Goal: Contribute content: Contribute content

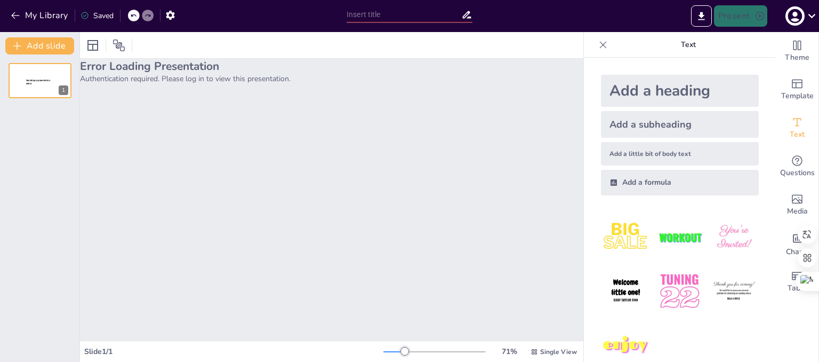
click at [347, 178] on div "Error Loading Presentation Authentication required. Please log in to view this …" at bounding box center [331, 200] width 503 height 282
click at [354, 133] on div "Error Loading Presentation Authentication required. Please log in to view this …" at bounding box center [331, 200] width 503 height 282
click at [13, 16] on icon "button" at bounding box center [15, 15] width 11 height 11
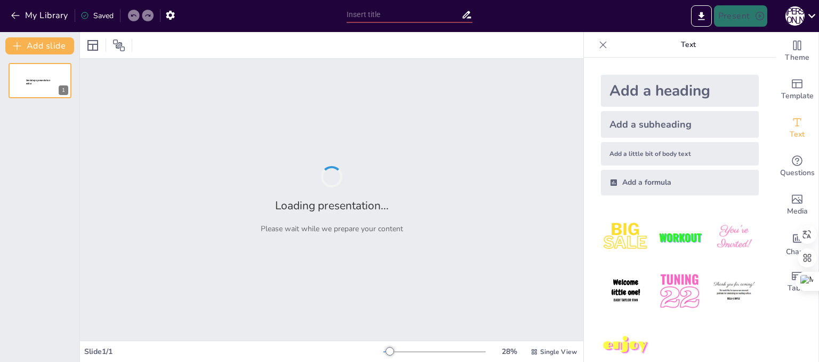
type input "Вітражі в українському народному мистецтві: Історія та традиції"
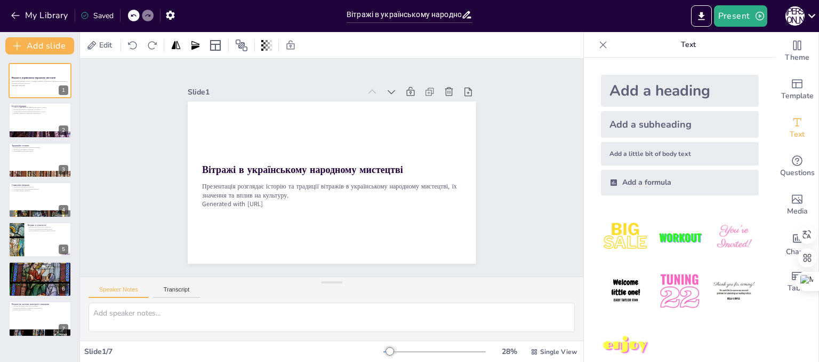
drag, startPoint x: 453, startPoint y: 247, endPoint x: 510, endPoint y: 326, distance: 97.7
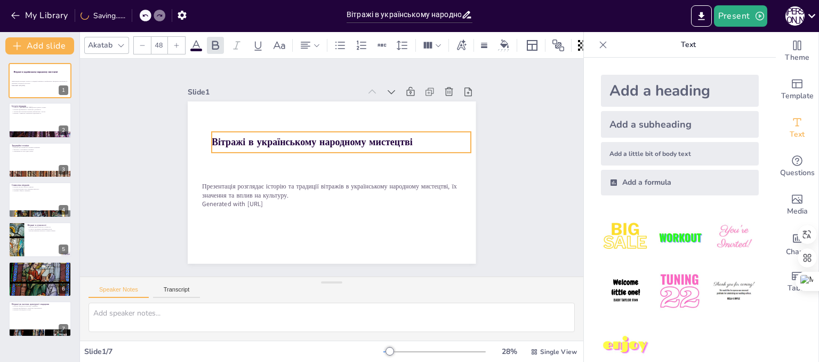
drag, startPoint x: 320, startPoint y: 167, endPoint x: 330, endPoint y: 140, distance: 29.3
click at [330, 140] on strong "Вітражі в українському народному мистецтві" at bounding box center [344, 137] width 112 height 180
click at [490, 246] on div "Slide 1 Вітражі в українському народному мистецтві Презентація розглядає історі…" at bounding box center [331, 168] width 317 height 538
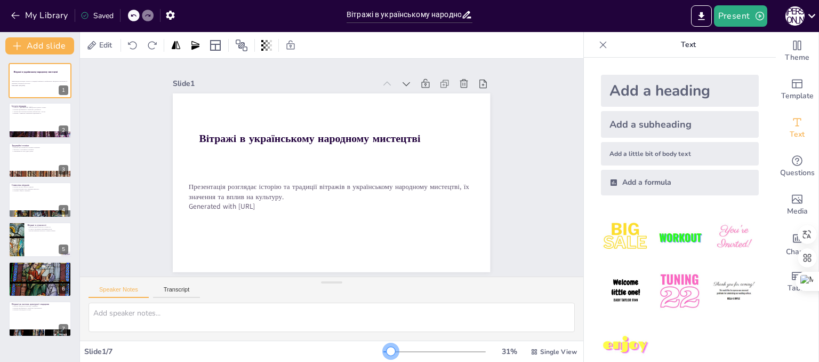
click at [387, 350] on div at bounding box center [391, 351] width 9 height 9
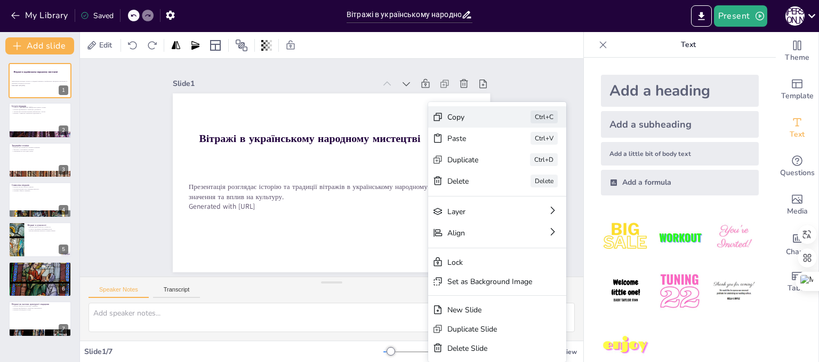
click at [172, 272] on div "Copy" at bounding box center [147, 291] width 49 height 39
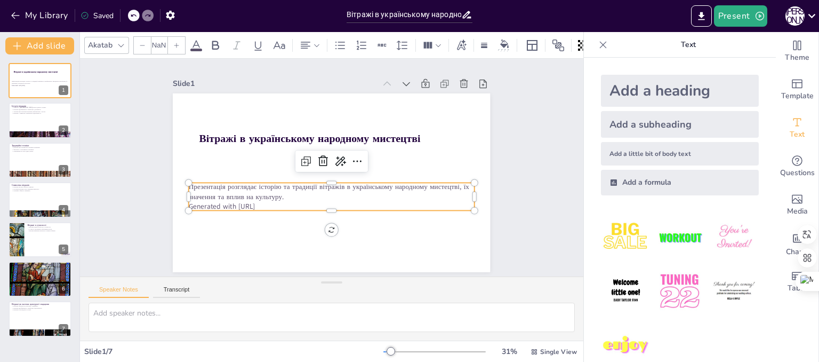
type input "32"
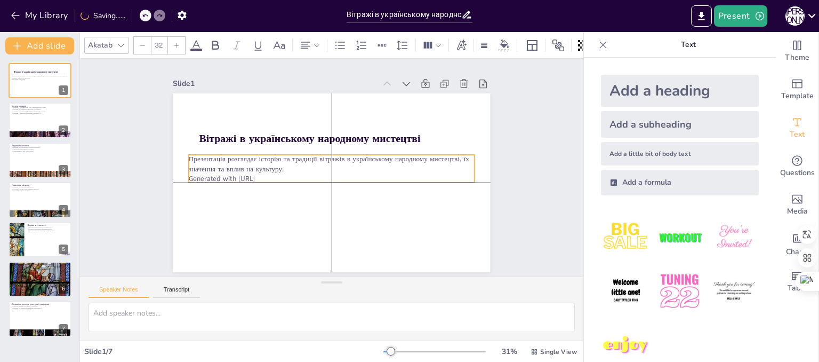
drag, startPoint x: 358, startPoint y: 184, endPoint x: 355, endPoint y: 158, distance: 25.7
click at [355, 158] on p "Презентація розглядає історію та традиції вітражів в українському народному мис…" at bounding box center [333, 171] width 257 height 160
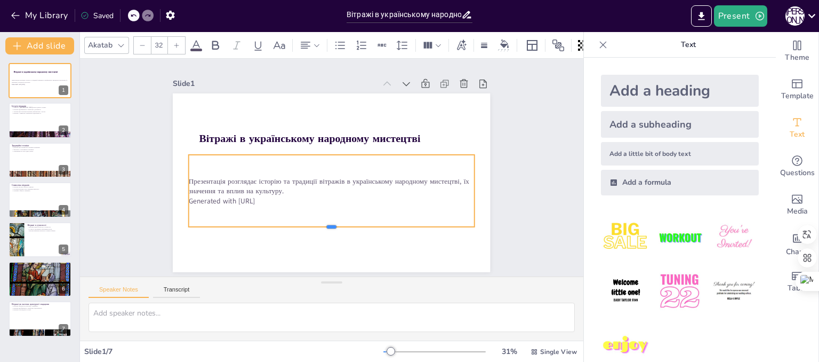
drag, startPoint x: 323, startPoint y: 179, endPoint x: 322, endPoint y: 223, distance: 44.3
click at [322, 223] on div at bounding box center [284, 210] width 197 height 218
click at [489, 209] on div "Slide 1 Вітражі в українському народному мистецтві Презентація розглядає історі…" at bounding box center [331, 167] width 315 height 423
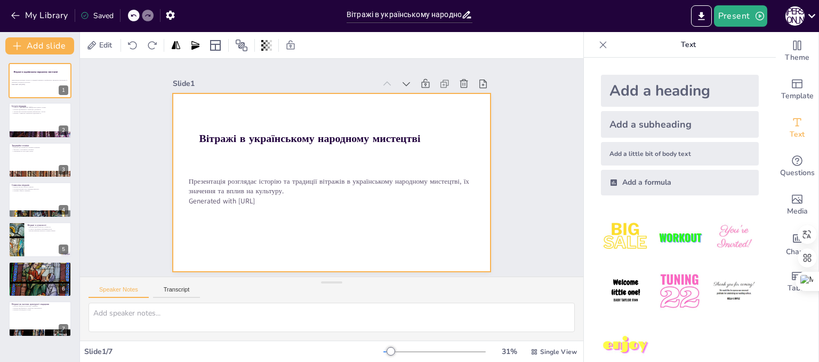
click at [184, 137] on div at bounding box center [319, 160] width 314 height 364
click at [92, 51] on div at bounding box center [92, 45] width 13 height 13
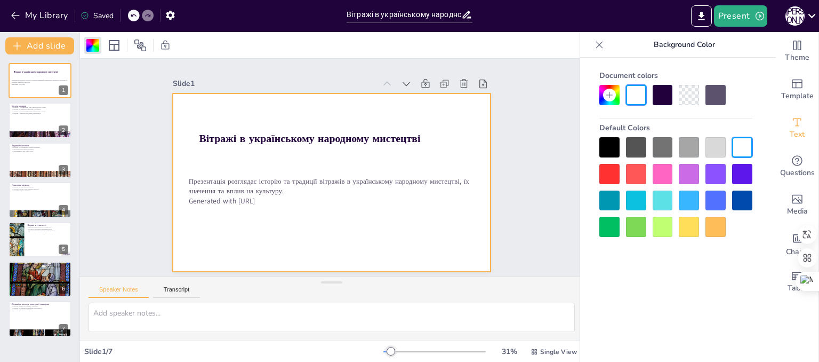
click at [660, 233] on div at bounding box center [663, 227] width 20 height 20
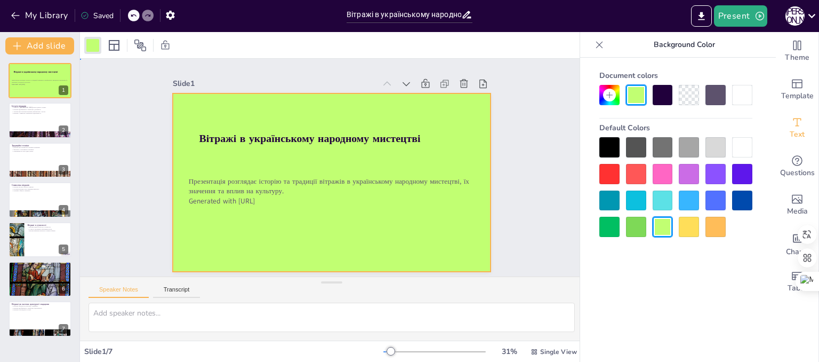
click at [473, 144] on div "Slide 1 Вітражі в українському народному мистецтві Презентація розглядає історі…" at bounding box center [331, 168] width 282 height 412
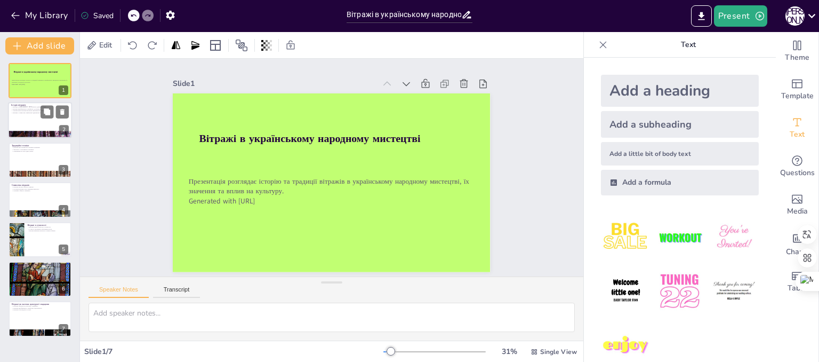
click at [38, 129] on div at bounding box center [40, 120] width 64 height 36
type textarea "Вітражі в Україні мають давню історію, що сягає часів середньовіччя, коли вони …"
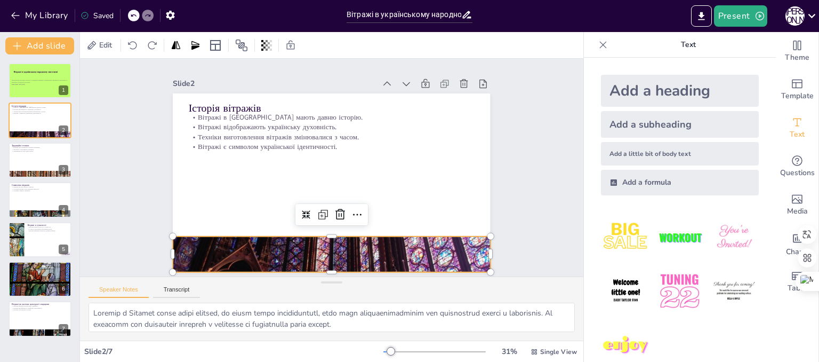
click at [318, 239] on div at bounding box center [267, 225] width 381 height 388
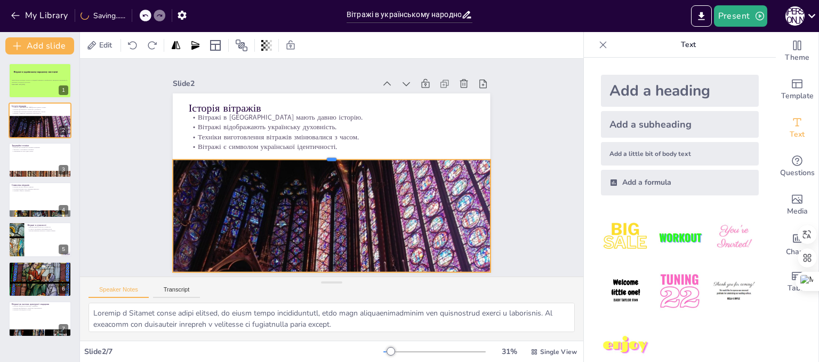
drag, startPoint x: 323, startPoint y: 231, endPoint x: 324, endPoint y: 154, distance: 76.8
click at [324, 154] on div at bounding box center [335, 155] width 305 height 106
click at [320, 201] on div at bounding box center [262, 218] width 370 height 390
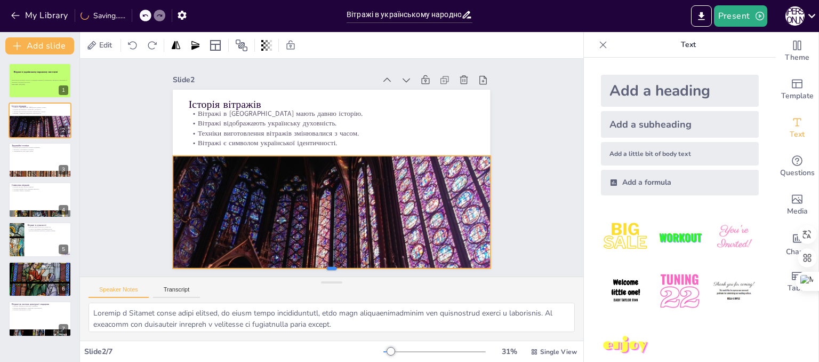
click at [326, 243] on div "Історія вітражів Вітражі в Україні мають давню історію. Вітражі відображають ук…" at bounding box center [328, 157] width 357 height 268
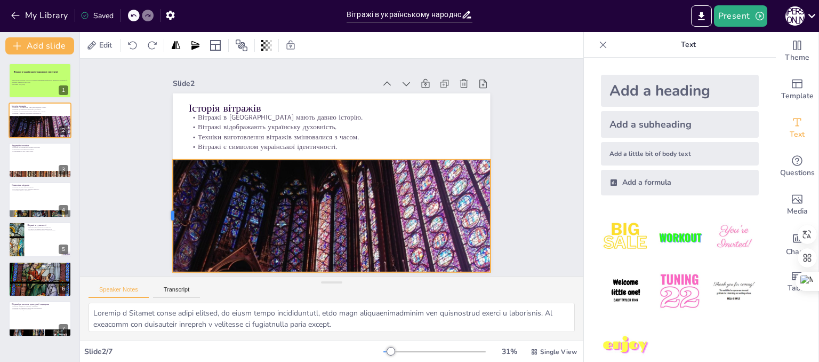
scroll to position [0, 0]
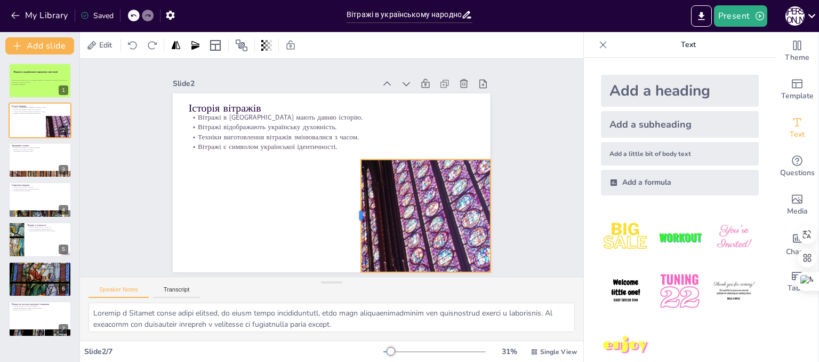
drag, startPoint x: 161, startPoint y: 185, endPoint x: 349, endPoint y: 198, distance: 188.7
click at [349, 198] on div at bounding box center [335, 222] width 53 height 106
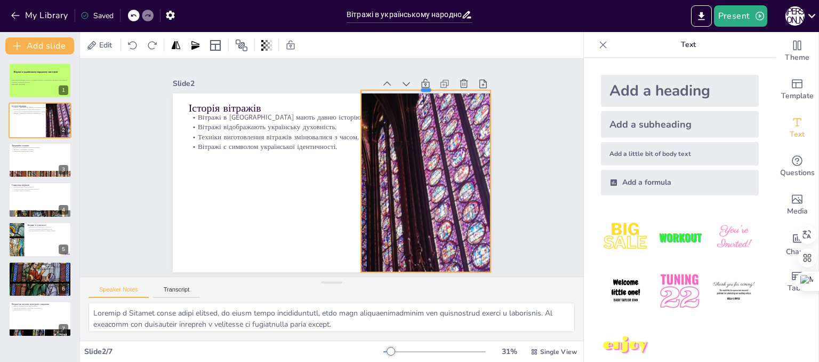
drag, startPoint x: 417, startPoint y: 152, endPoint x: 417, endPoint y: 83, distance: 69.3
click at [417, 132] on div at bounding box center [455, 183] width 93 height 102
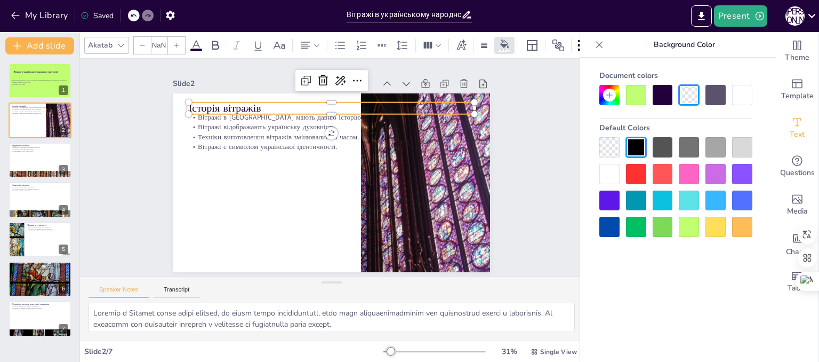
type input "48"
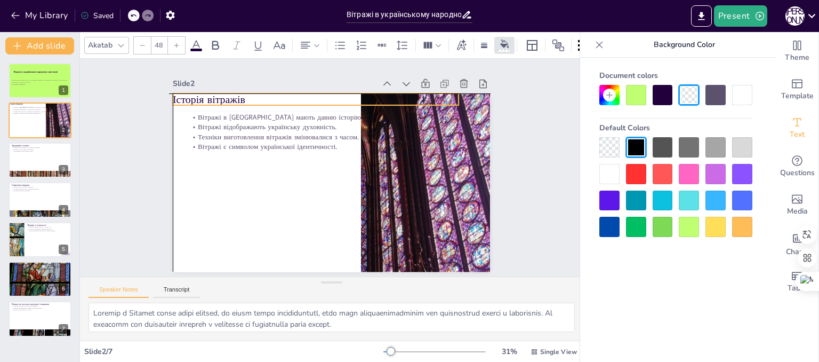
drag, startPoint x: 238, startPoint y: 101, endPoint x: 219, endPoint y: 96, distance: 20.4
click at [336, 96] on p "Історія вітражів" at bounding box center [401, 180] width 130 height 267
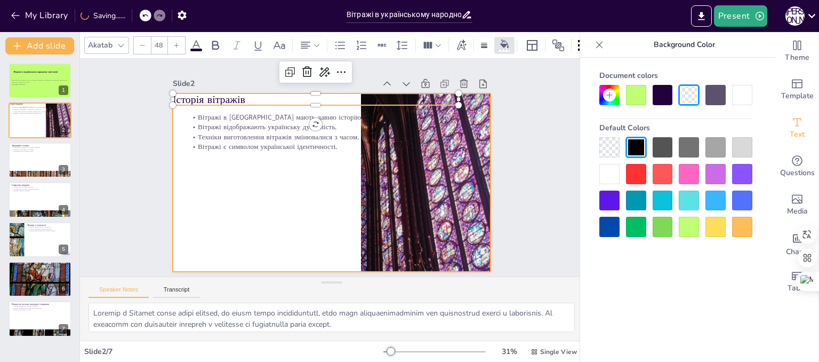
click at [236, 195] on div at bounding box center [320, 177] width 345 height 355
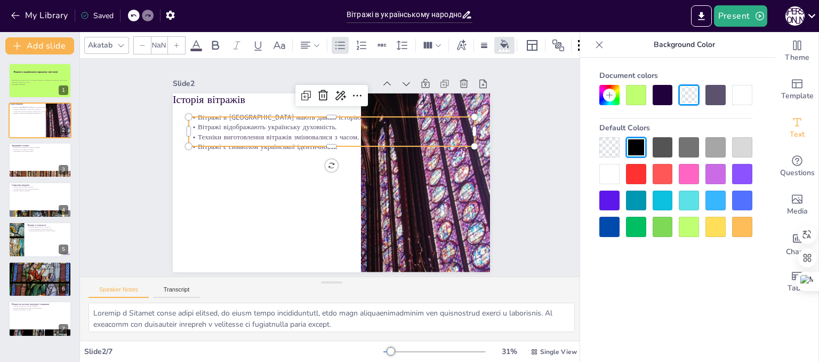
type input "32"
click at [267, 139] on p "Вітражі є символом української ідентичності." at bounding box center [349, 179] width 176 height 237
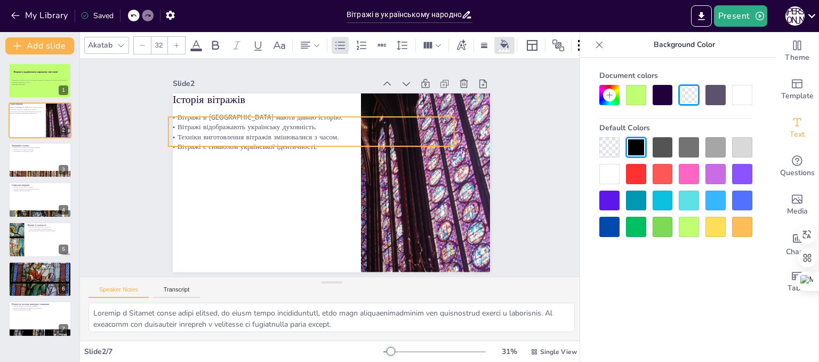
drag, startPoint x: 267, startPoint y: 139, endPoint x: 246, endPoint y: 139, distance: 20.3
click at [246, 183] on p "Вітражі є символом української ідентичності." at bounding box center [352, 188] width 286 height 10
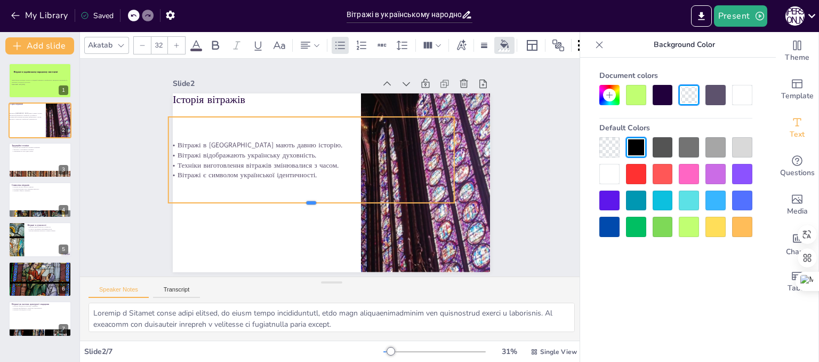
drag, startPoint x: 303, startPoint y: 145, endPoint x: 300, endPoint y: 201, distance: 56.6
click at [300, 201] on div at bounding box center [288, 175] width 175 height 236
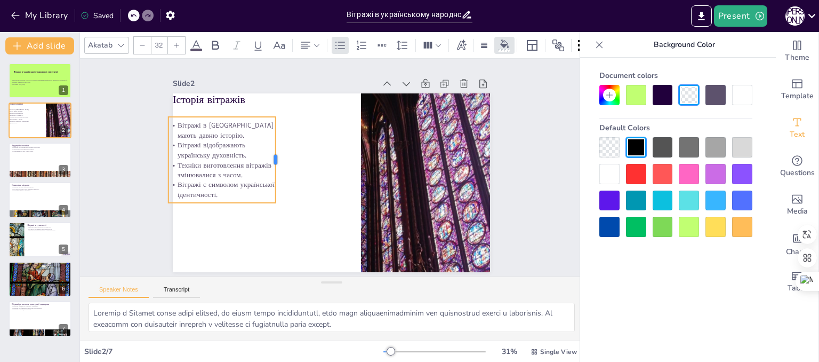
drag, startPoint x: 448, startPoint y: 154, endPoint x: 269, endPoint y: 162, distance: 178.8
click at [269, 162] on div at bounding box center [295, 130] width 58 height 75
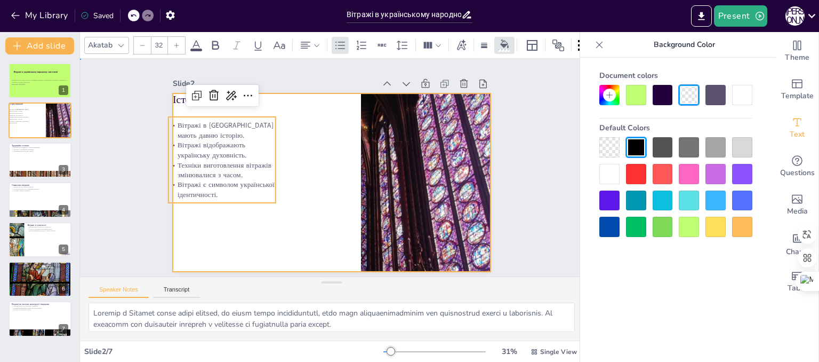
click at [318, 201] on div at bounding box center [333, 182] width 334 height 211
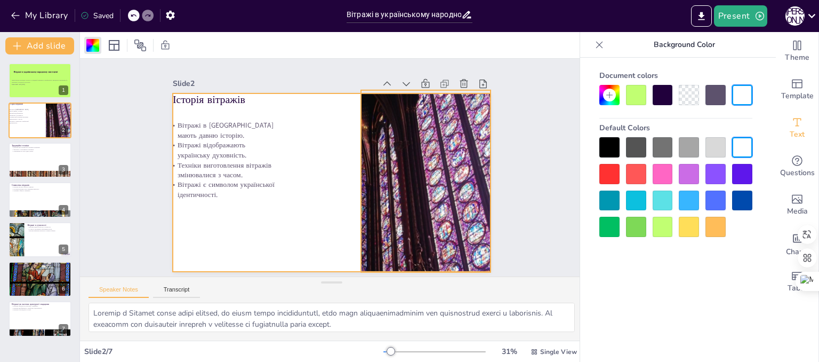
click at [365, 175] on div at bounding box center [281, 129] width 449 height 433
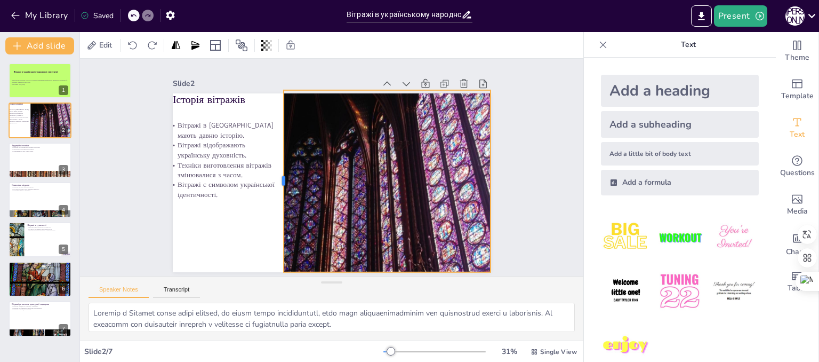
drag, startPoint x: 351, startPoint y: 176, endPoint x: 274, endPoint y: 178, distance: 77.4
click at [274, 119] on div at bounding box center [319, 115] width 182 height 9
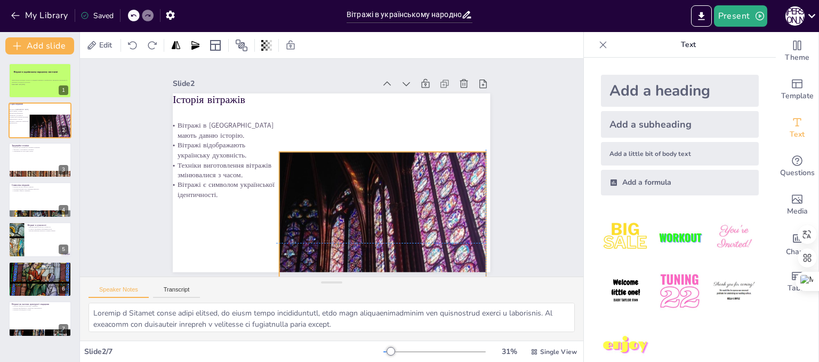
drag, startPoint x: 351, startPoint y: 180, endPoint x: 343, endPoint y: 239, distance: 60.2
click at [343, 239] on div at bounding box center [282, 280] width 445 height 417
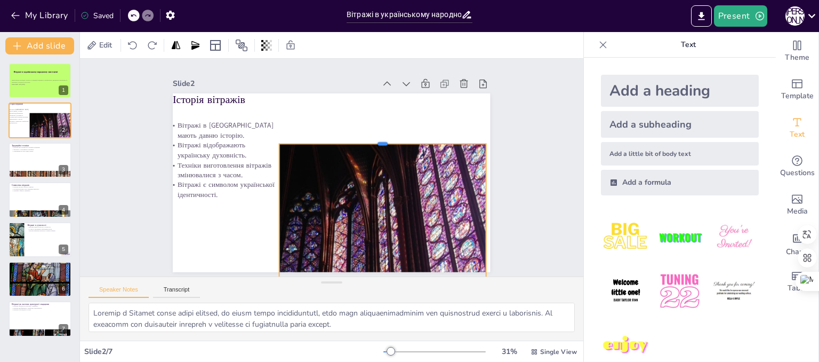
drag, startPoint x: 374, startPoint y: 146, endPoint x: 373, endPoint y: 138, distance: 8.1
click at [373, 138] on div at bounding box center [390, 168] width 183 height 110
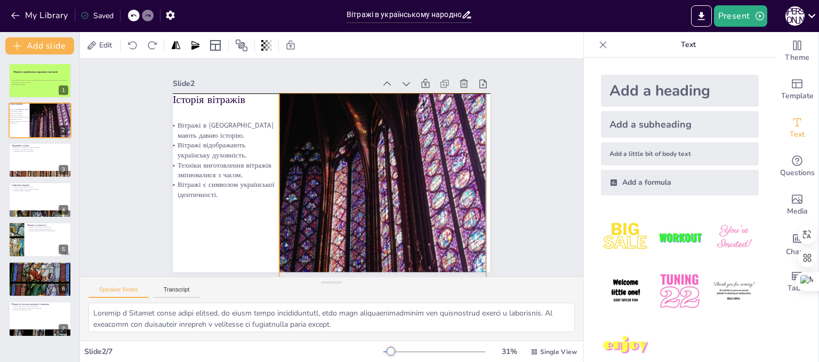
drag, startPoint x: 380, startPoint y: 197, endPoint x: 380, endPoint y: 147, distance: 50.7
click at [380, 147] on div at bounding box center [312, 234] width 454 height 427
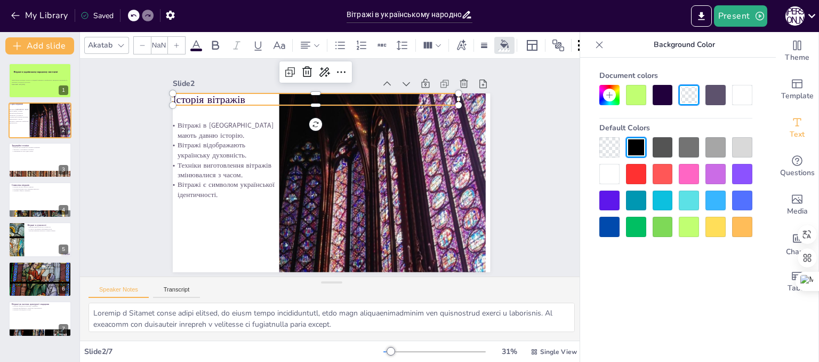
click at [305, 99] on p "Історія вітражів" at bounding box center [383, 119] width 156 height 255
type input "48"
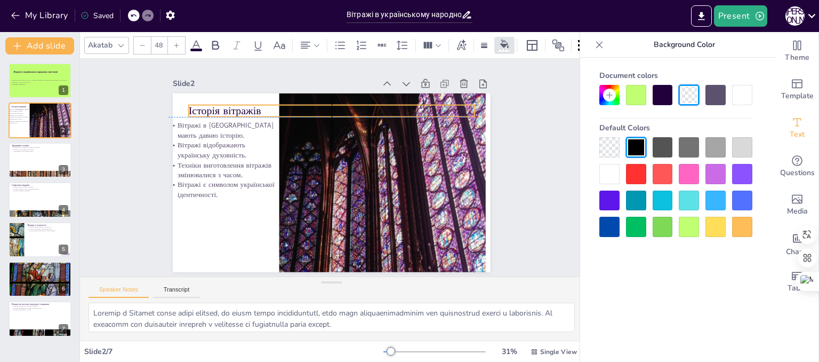
drag, startPoint x: 215, startPoint y: 95, endPoint x: 228, endPoint y: 102, distance: 14.8
click at [228, 170] on p "Історія вітражів" at bounding box center [314, 221] width 276 height 102
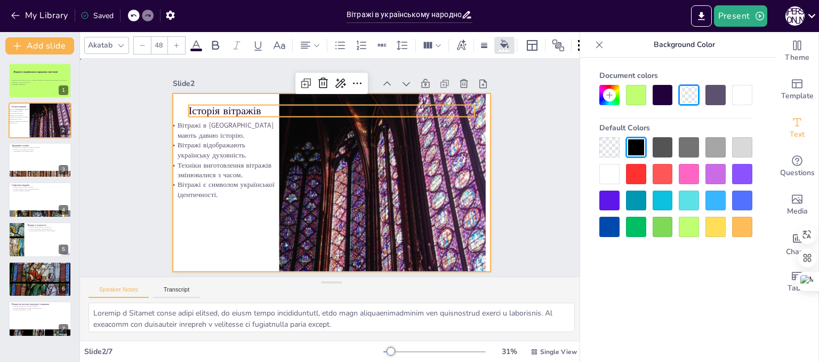
click at [246, 249] on div at bounding box center [319, 176] width 331 height 362
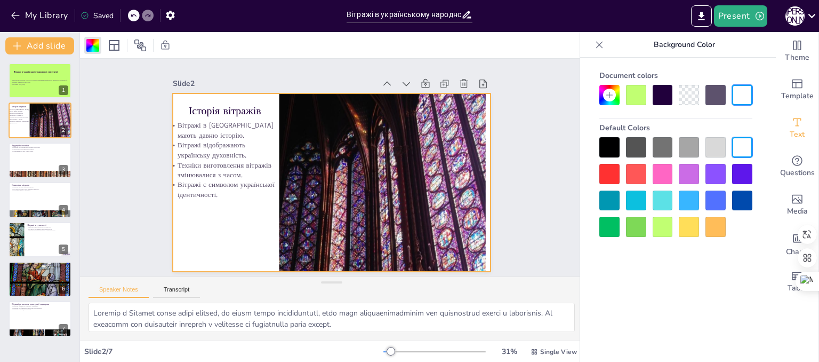
click at [660, 234] on div at bounding box center [663, 227] width 20 height 20
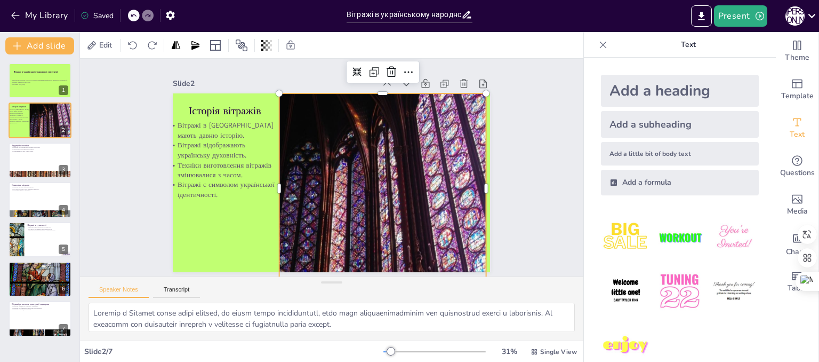
click at [471, 208] on div at bounding box center [319, 236] width 445 height 407
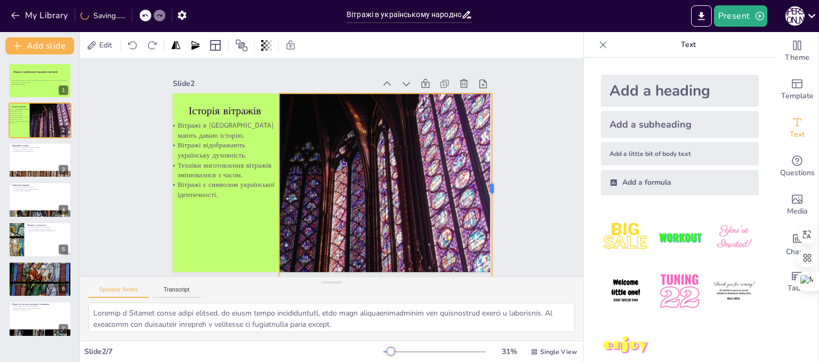
drag, startPoint x: 481, startPoint y: 186, endPoint x: 486, endPoint y: 186, distance: 5.9
click at [486, 186] on div at bounding box center [473, 253] width 85 height 177
click at [32, 89] on div "Презентація розглядає історію та традиції вітражів в українському народному мис…" at bounding box center [40, 82] width 58 height 14
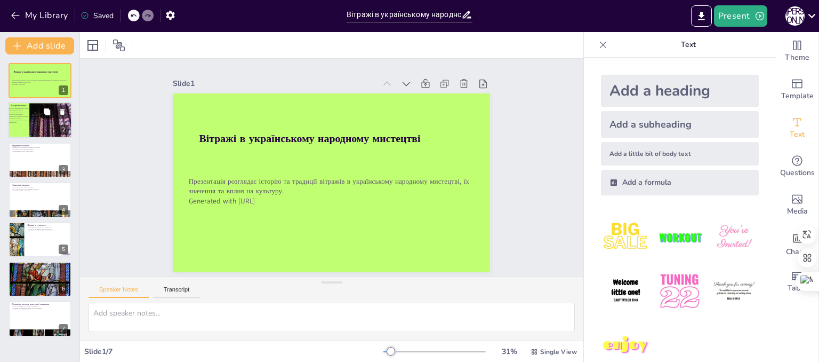
click at [47, 116] on button at bounding box center [47, 112] width 13 height 13
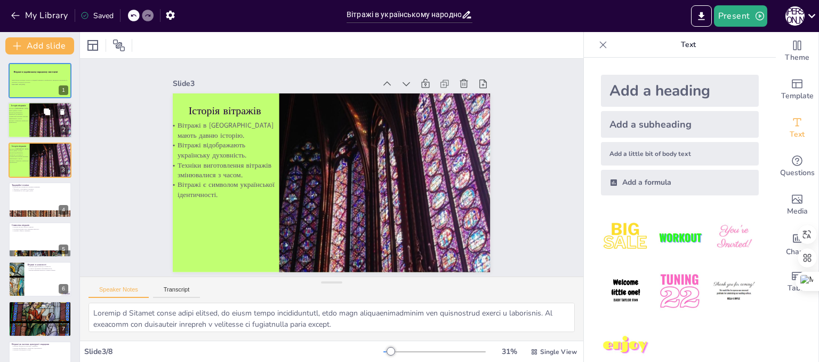
click at [49, 124] on div at bounding box center [43, 131] width 73 height 58
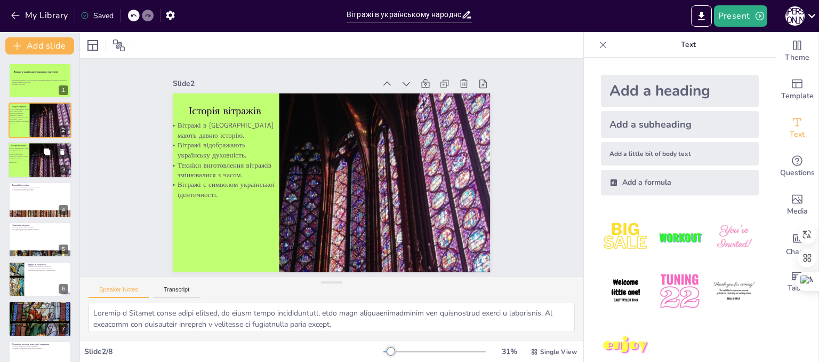
click at [45, 158] on div at bounding box center [43, 171] width 73 height 58
click at [60, 150] on icon at bounding box center [62, 151] width 7 height 7
type textarea "Вітражі виготовляються різними техніками, що дозволяє художникам експериментува…"
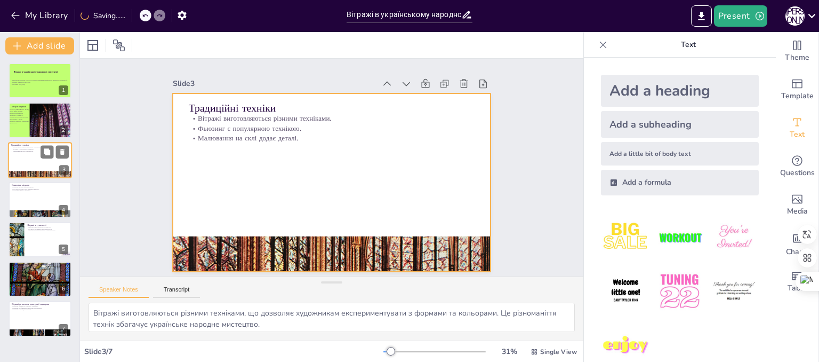
click at [30, 163] on div at bounding box center [40, 160] width 64 height 36
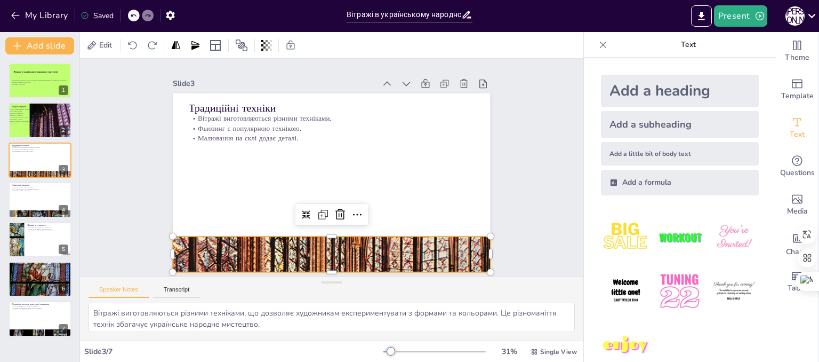
click at [356, 242] on div at bounding box center [413, 194] width 493 height 430
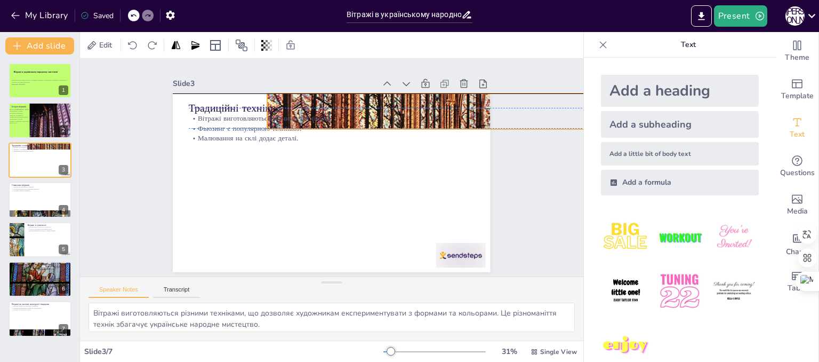
drag, startPoint x: 338, startPoint y: 234, endPoint x: 433, endPoint y: 88, distance: 173.5
click at [433, 88] on div "Slide 3 Традиційні техніки Вітражі виготовляються різними техніками. Фьюзинг є …" at bounding box center [332, 161] width 336 height 228
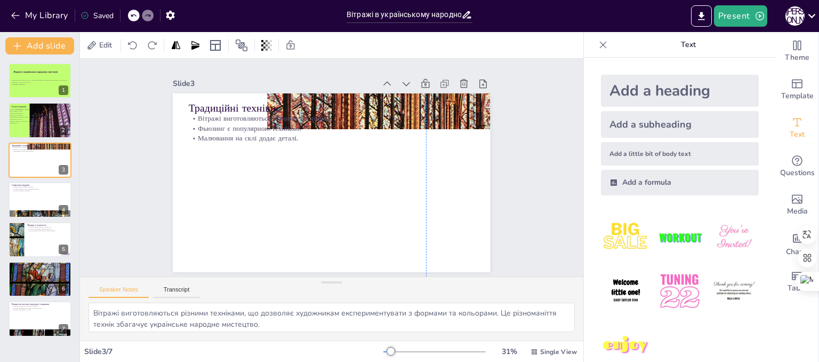
drag, startPoint x: 455, startPoint y: 257, endPoint x: 446, endPoint y: 386, distance: 130.0
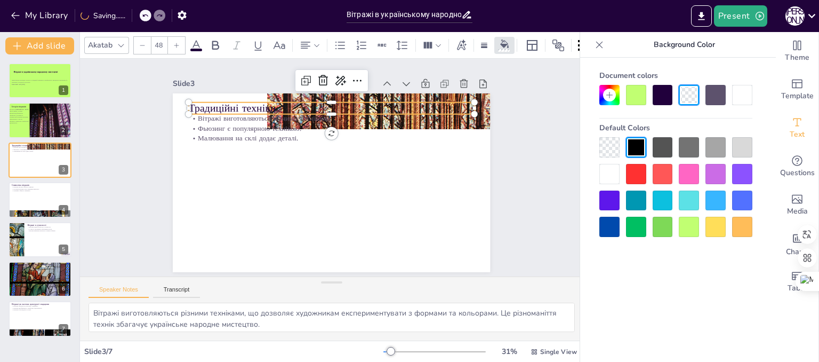
click at [418, 107] on p "Традиційні техніки" at bounding box center [332, 108] width 286 height 15
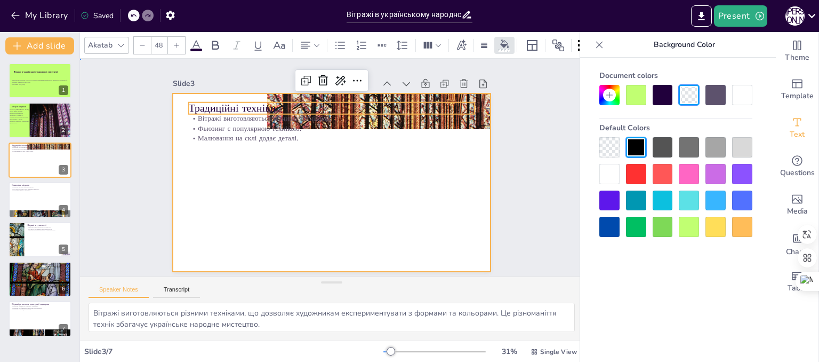
click at [429, 218] on div at bounding box center [320, 157] width 345 height 355
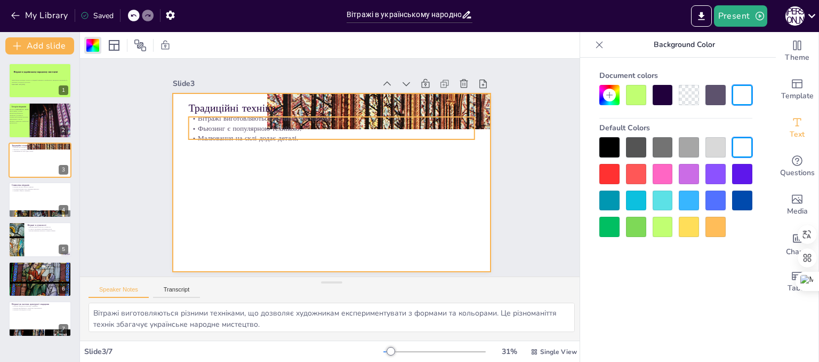
click at [450, 110] on div "Традиційні техніки Вітражі виготовляються різними техніками. Фьюзинг є популярн…" at bounding box center [326, 153] width 363 height 292
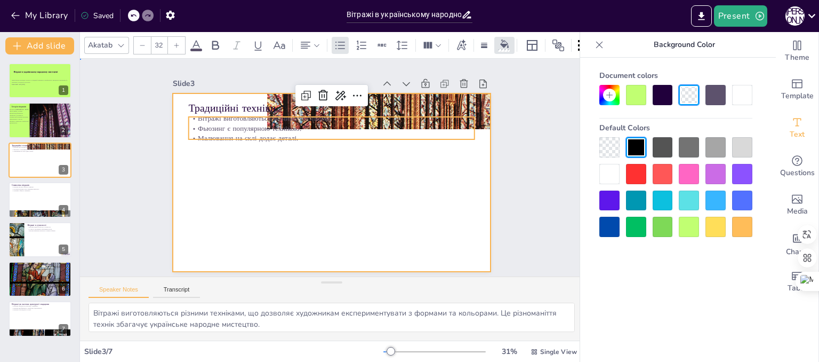
click at [406, 212] on div at bounding box center [316, 167] width 179 height 317
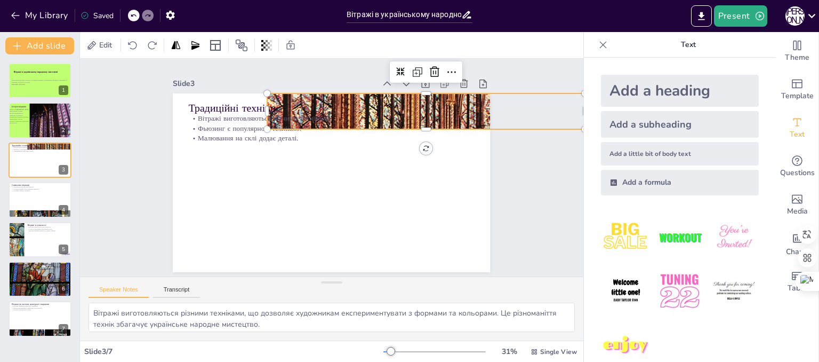
click at [464, 95] on div at bounding box center [442, 166] width 482 height 518
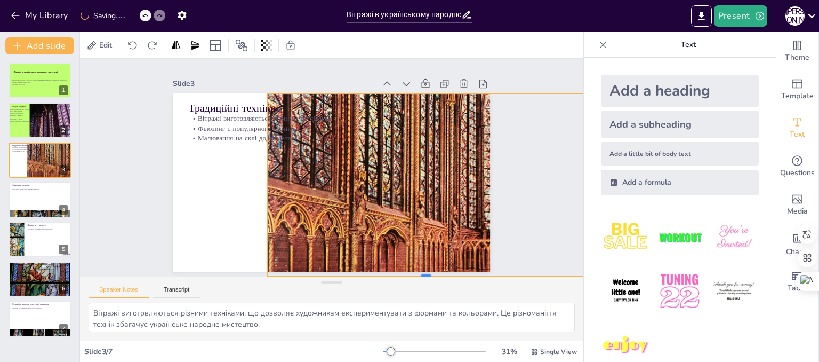
drag, startPoint x: 421, startPoint y: 125, endPoint x: 420, endPoint y: 271, distance: 146.7
click at [420, 271] on div "Slide 1 Вітражі в українському народному мистецтві Презентація розглядає історі…" at bounding box center [331, 167] width 519 height 499
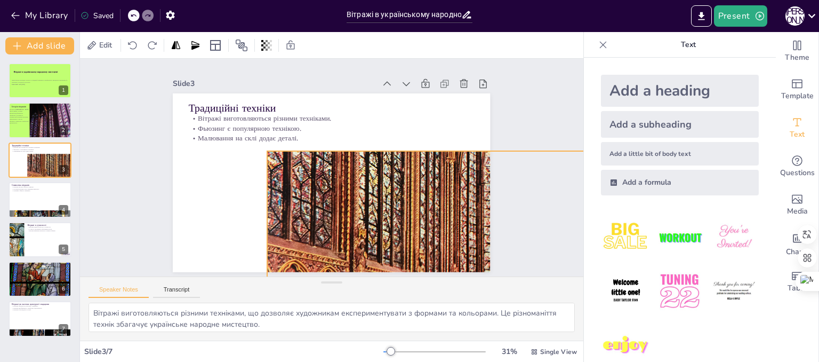
drag, startPoint x: 416, startPoint y: 170, endPoint x: 416, endPoint y: 227, distance: 57.6
click at [416, 227] on div at bounding box center [407, 224] width 501 height 522
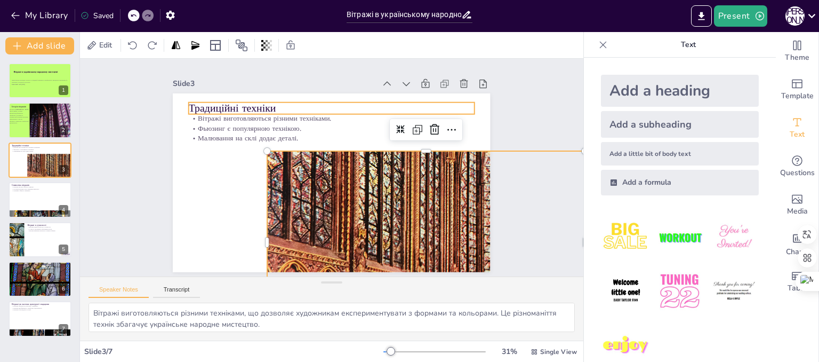
click at [337, 103] on p "Традиційні техніки" at bounding box center [388, 185] width 102 height 276
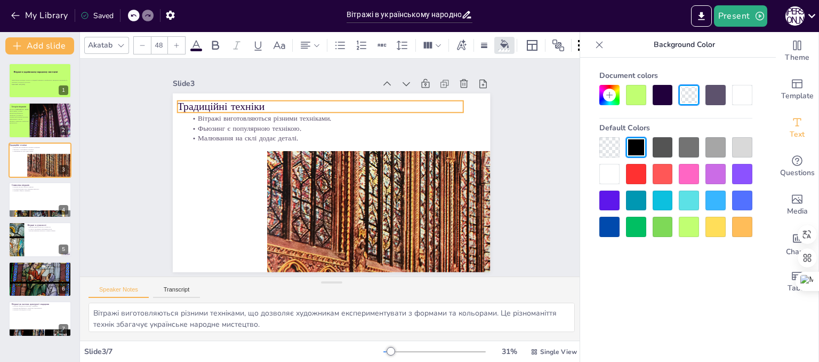
drag, startPoint x: 237, startPoint y: 103, endPoint x: 226, endPoint y: 102, distance: 11.3
click at [226, 102] on p "Традиційні техніки" at bounding box center [340, 106] width 276 height 102
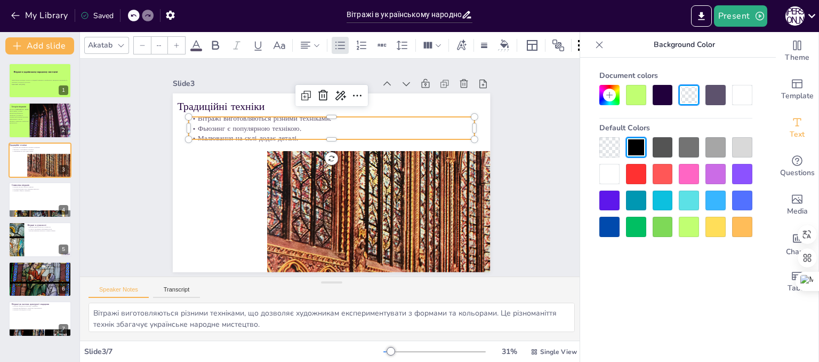
type input "32"
click at [230, 124] on p "Фьюзинг є популярною технікою." at bounding box center [340, 128] width 282 height 69
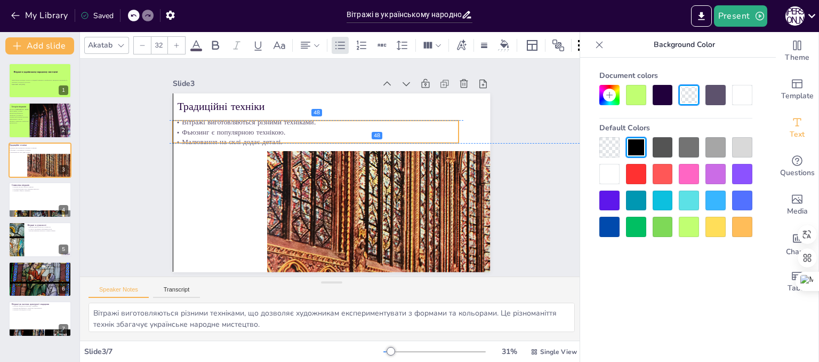
drag, startPoint x: 230, startPoint y: 124, endPoint x: 211, endPoint y: 127, distance: 19.5
click at [349, 127] on p "Фьюзинг є популярною технікою." at bounding box center [368, 155] width 39 height 285
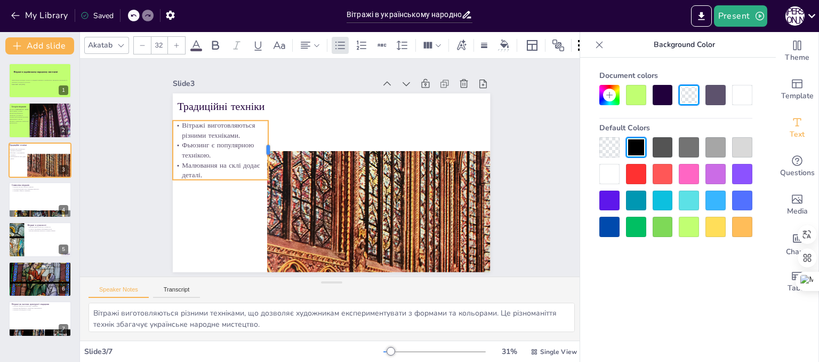
drag, startPoint x: 450, startPoint y: 126, endPoint x: 260, endPoint y: 143, distance: 191.2
click at [260, 143] on div "Традиційні техніки Вітражі виготовляються різними техніками. Фьюзинг є популярн…" at bounding box center [335, 153] width 348 height 241
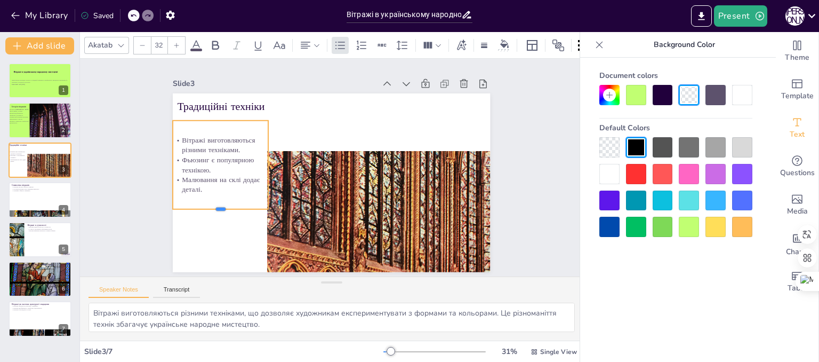
drag, startPoint x: 215, startPoint y: 177, endPoint x: 211, endPoint y: 206, distance: 29.6
click at [222, 130] on div at bounding box center [245, 84] width 46 height 91
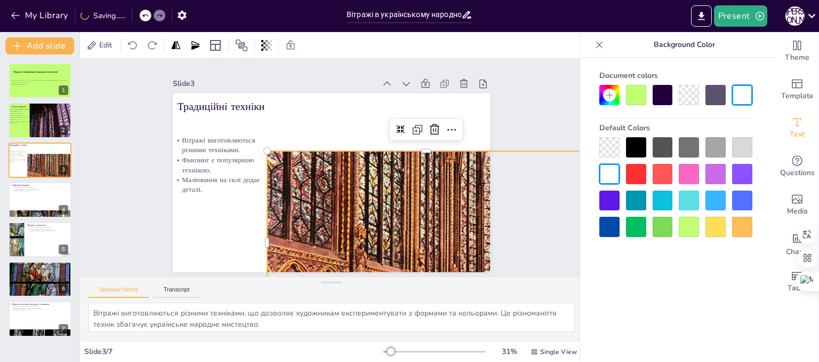
click at [385, 174] on div at bounding box center [424, 189] width 397 height 472
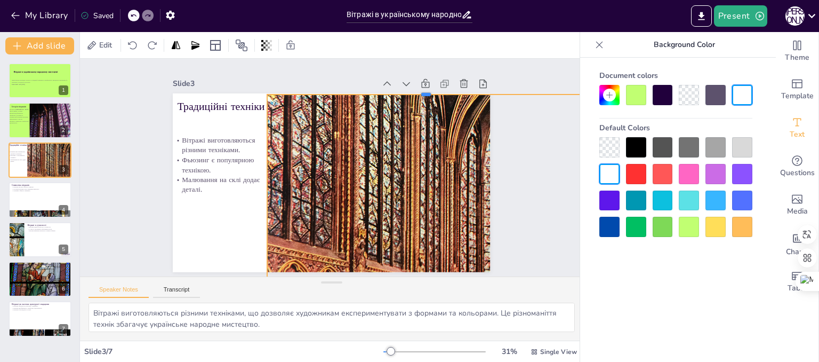
drag, startPoint x: 420, startPoint y: 146, endPoint x: 416, endPoint y: 89, distance: 56.7
click at [416, 89] on div at bounding box center [449, 135] width 293 height 137
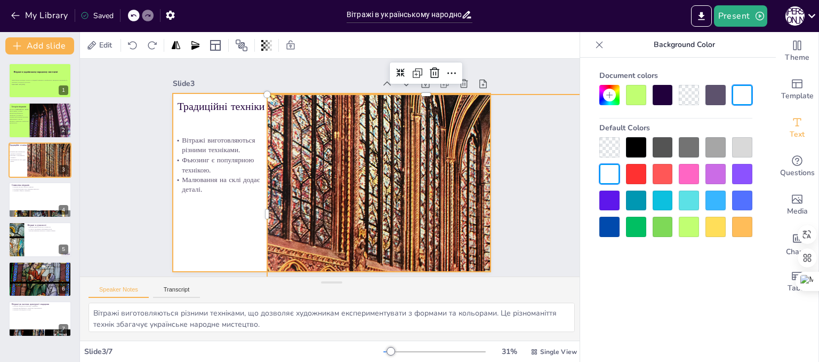
click at [217, 229] on div at bounding box center [327, 182] width 357 height 268
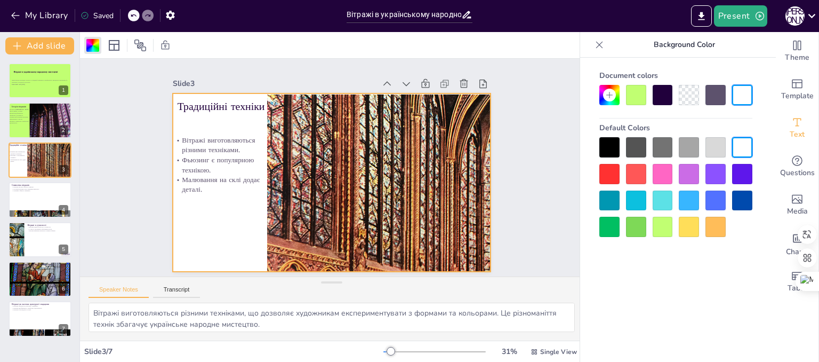
click at [662, 233] on div at bounding box center [663, 227] width 20 height 20
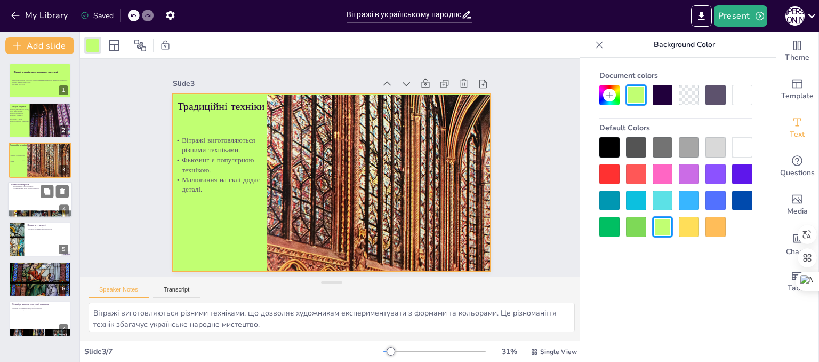
click at [25, 205] on div at bounding box center [40, 199] width 64 height 36
type textarea "Вітражі містять символи, які мають глибоке значення в українській культурі. Вон…"
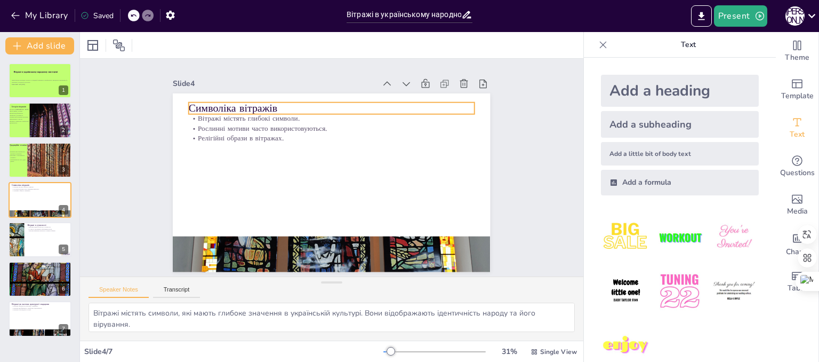
click at [337, 103] on p "Символіка вітражів" at bounding box center [388, 185] width 102 height 276
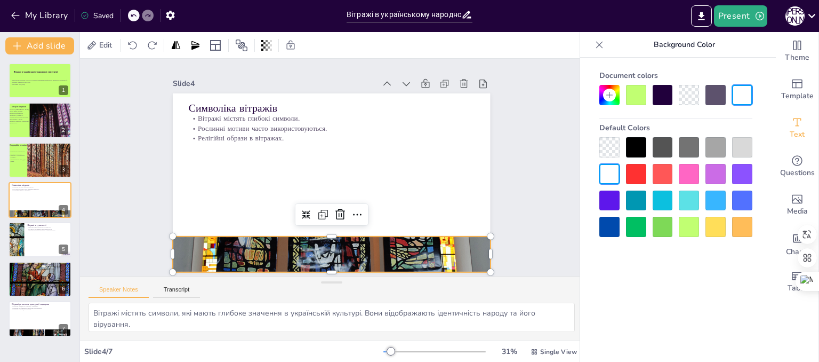
click at [358, 255] on div at bounding box center [280, 237] width 389 height 369
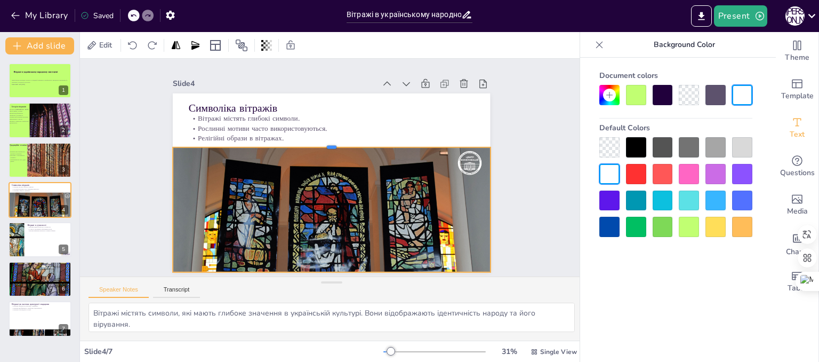
drag, startPoint x: 326, startPoint y: 230, endPoint x: 317, endPoint y: 141, distance: 89.6
click at [317, 141] on div at bounding box center [341, 144] width 293 height 137
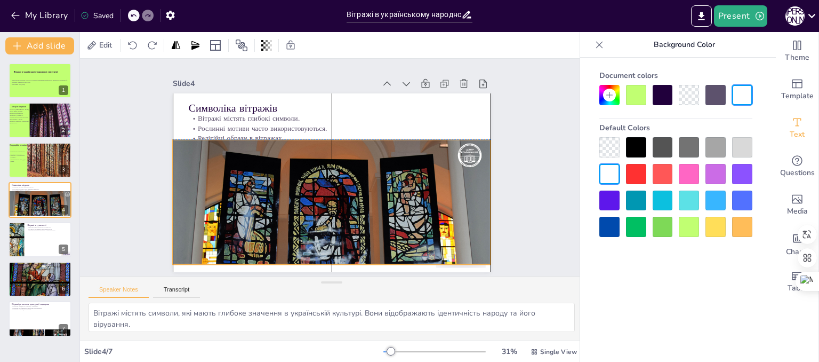
drag, startPoint x: 331, startPoint y: 205, endPoint x: 331, endPoint y: 195, distance: 10.1
click at [331, 195] on div at bounding box center [299, 239] width 381 height 334
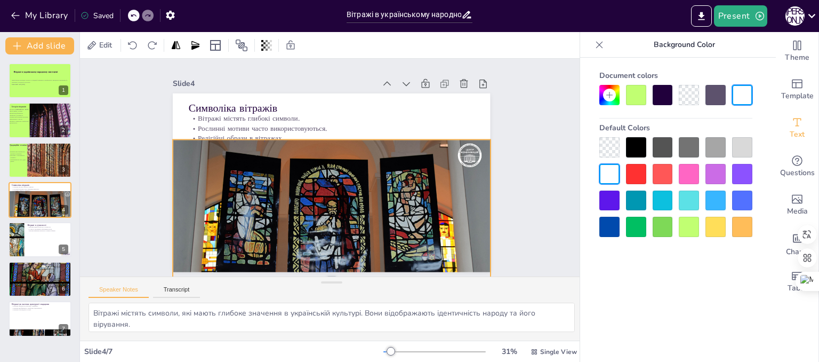
drag, startPoint x: 323, startPoint y: 260, endPoint x: 322, endPoint y: 274, distance: 13.9
click at [322, 274] on div "Slide 1 Вітражі в українському народному мистецтві Презентація розглядає історі…" at bounding box center [332, 168] width 548 height 404
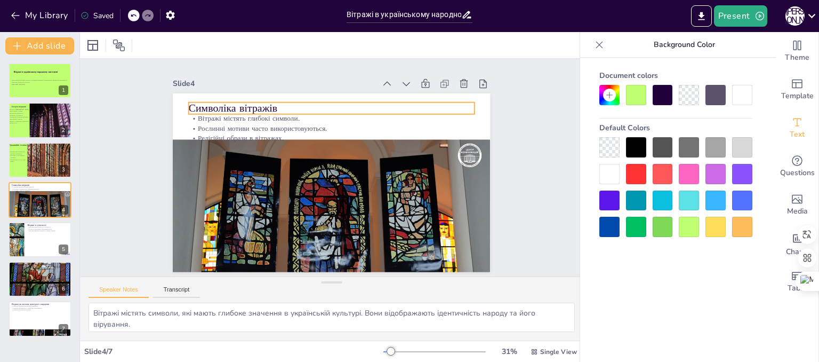
click at [243, 100] on p "Символіка вітражів" at bounding box center [344, 110] width 283 height 74
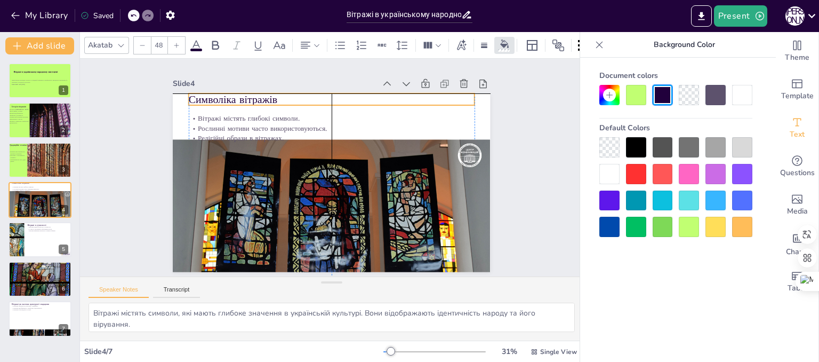
drag, startPoint x: 243, startPoint y: 100, endPoint x: 239, endPoint y: 95, distance: 6.5
click at [346, 95] on p "Символіка вітражів" at bounding box center [397, 146] width 102 height 276
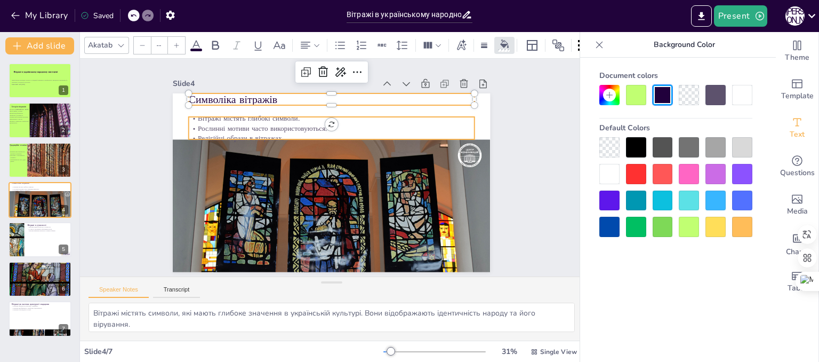
type input "32"
click at [248, 124] on p "Рослинні мотиви часто використовуються." at bounding box center [351, 133] width 252 height 151
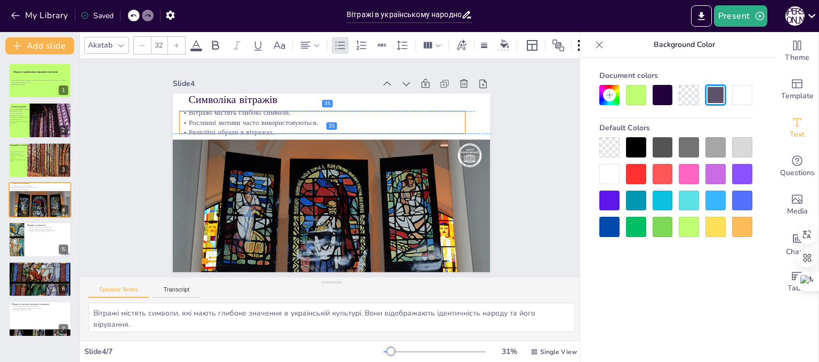
drag, startPoint x: 248, startPoint y: 124, endPoint x: 239, endPoint y: 117, distance: 11.4
click at [239, 117] on p "Рослинні мотиви часто використовуються." at bounding box center [336, 122] width 275 height 98
click at [91, 163] on div "Slide 1 Вітражі в українському народному мистецтві Презентація розглядає історі…" at bounding box center [332, 168] width 548 height 404
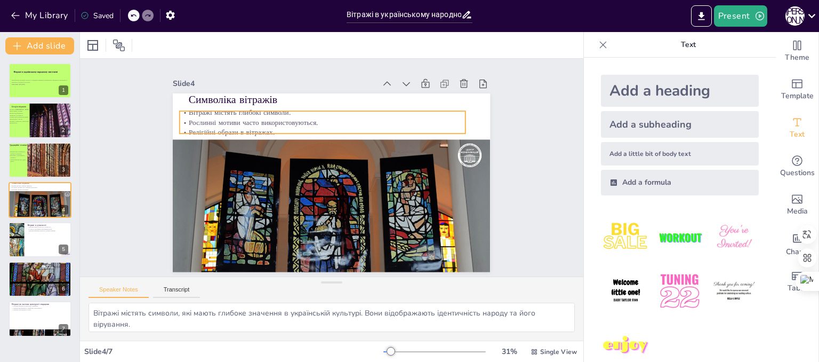
click at [398, 113] on p "Рослинні мотиви часто використовуються." at bounding box center [351, 125] width 237 height 176
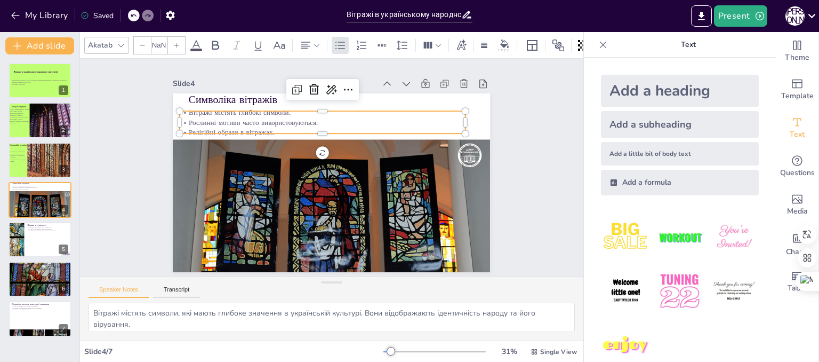
type input "32"
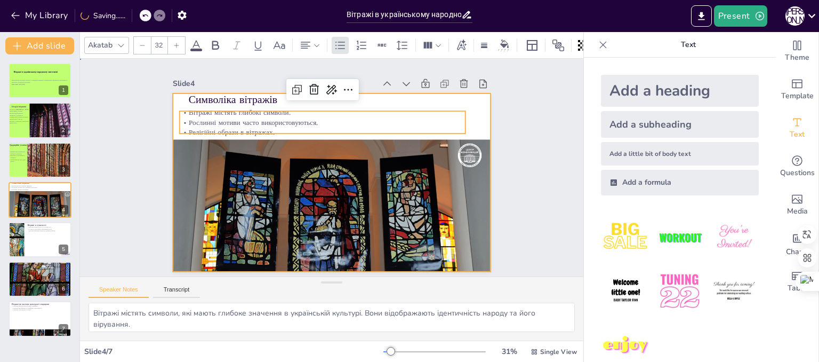
click at [422, 107] on div at bounding box center [316, 169] width 211 height 334
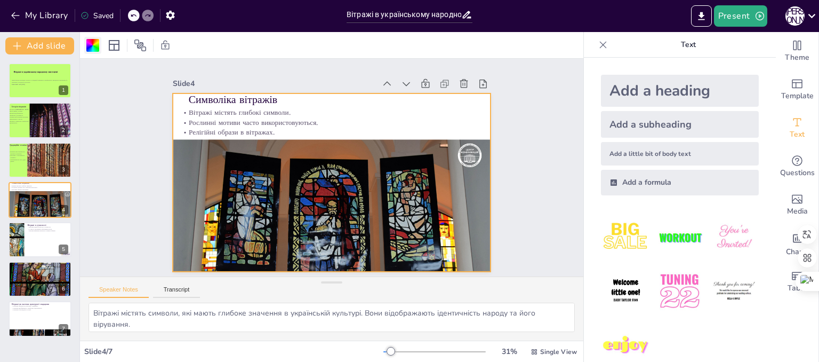
click at [92, 51] on div at bounding box center [92, 45] width 13 height 13
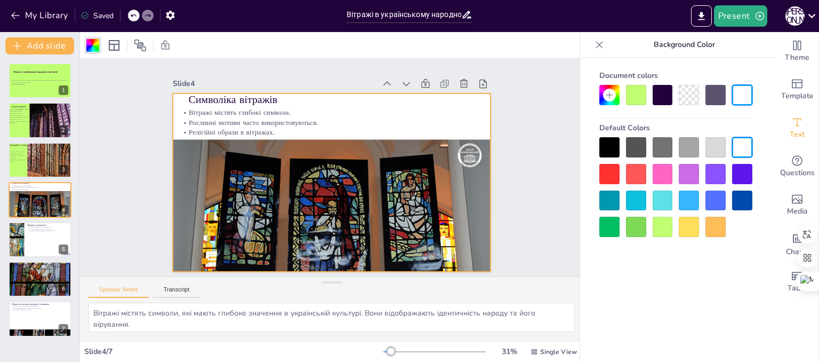
click at [665, 232] on div at bounding box center [663, 227] width 20 height 20
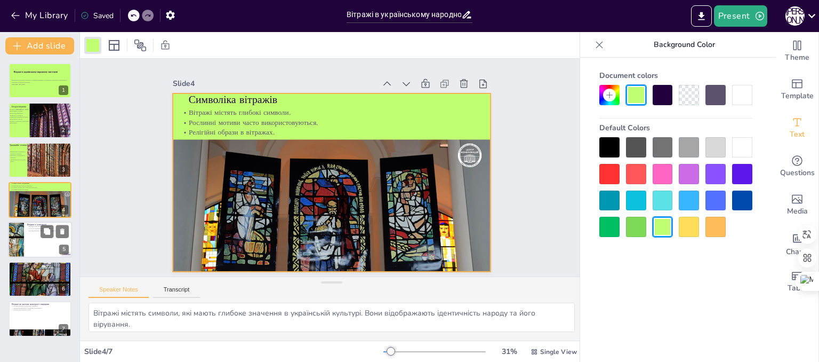
click at [38, 242] on div at bounding box center [40, 239] width 64 height 36
type textarea "Вітражі адаптуються до сучасності, зберігаючи традиції, але водночас впроваджую…"
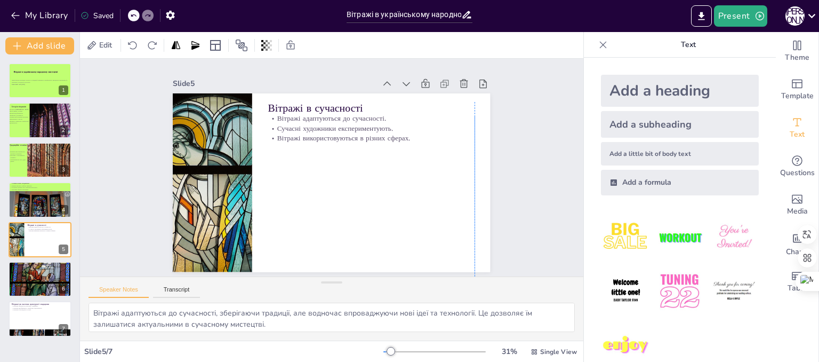
drag, startPoint x: 456, startPoint y: 255, endPoint x: 468, endPoint y: 342, distance: 87.2
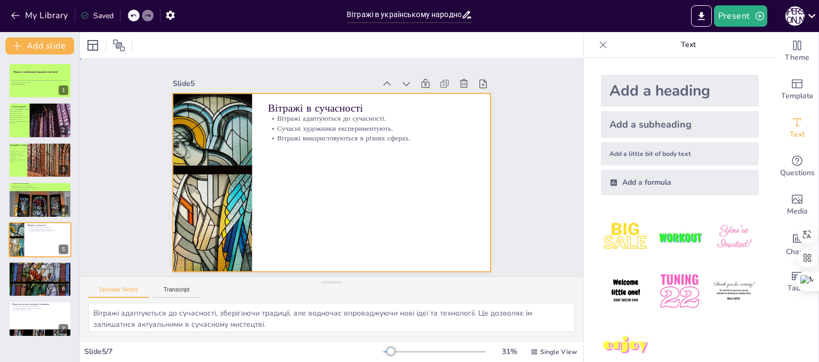
click at [301, 220] on div at bounding box center [318, 161] width 292 height 363
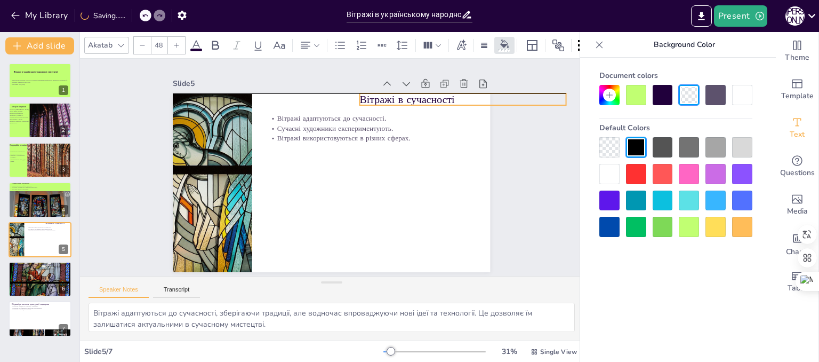
drag, startPoint x: 341, startPoint y: 101, endPoint x: 433, endPoint y: 94, distance: 92.0
click at [433, 99] on p "Вітражі в сучасності" at bounding box center [474, 128] width 205 height 58
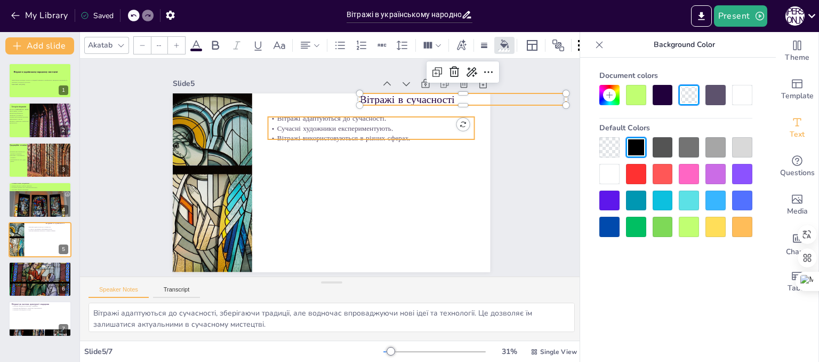
type input "32"
click at [361, 135] on div "Вітражі в сучасності Вітражі адаптуються до сучасності. Сучасні художники експе…" at bounding box center [318, 161] width 292 height 363
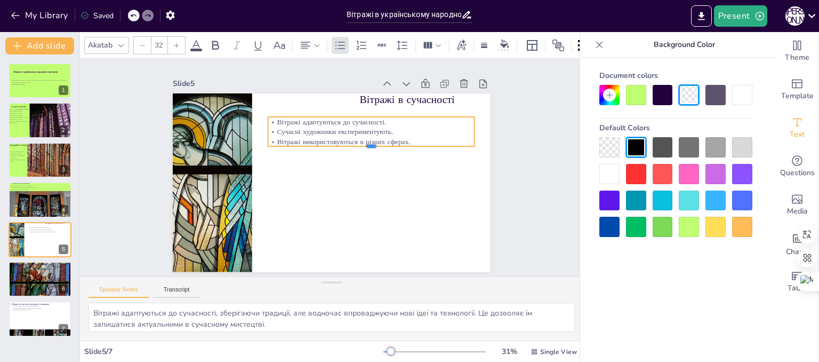
drag, startPoint x: 361, startPoint y: 135, endPoint x: 427, endPoint y: 132, distance: 66.2
click at [427, 132] on div "Вітражі в сучасності Вітражі адаптуються до сучасності. Сучасні художники експе…" at bounding box center [327, 181] width 357 height 268
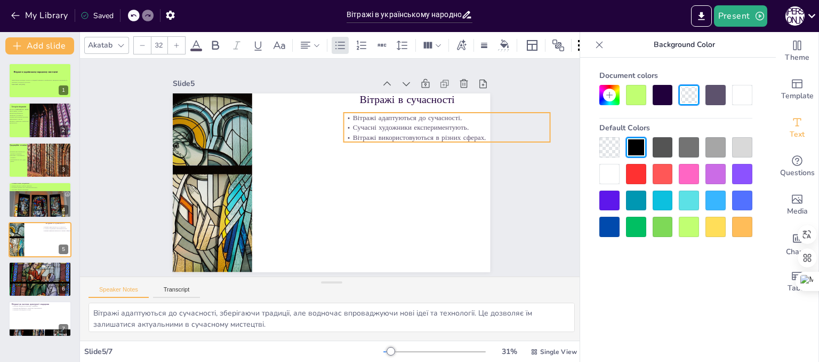
drag, startPoint x: 351, startPoint y: 126, endPoint x: 427, endPoint y: 122, distance: 75.9
click at [427, 155] on p "Сучасні художники експериментують." at bounding box center [425, 246] width 112 height 183
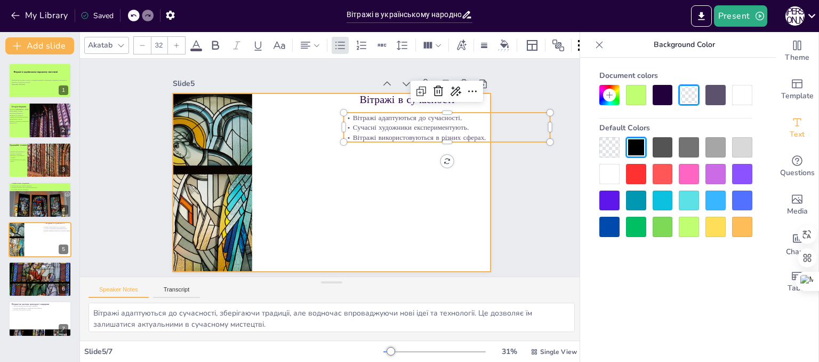
click at [410, 189] on div at bounding box center [317, 164] width 241 height 348
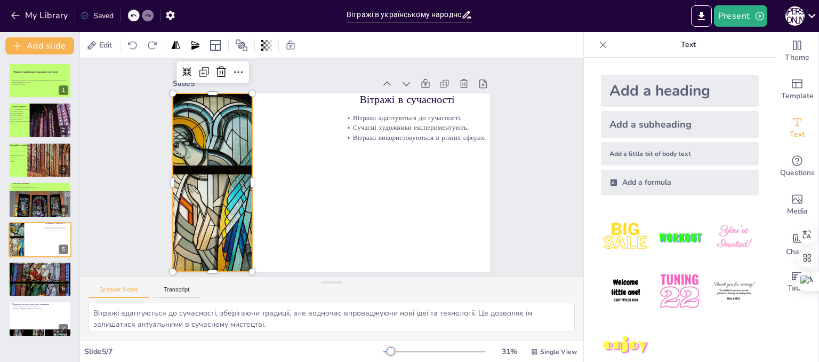
click at [237, 180] on div at bounding box center [221, 121] width 195 height 216
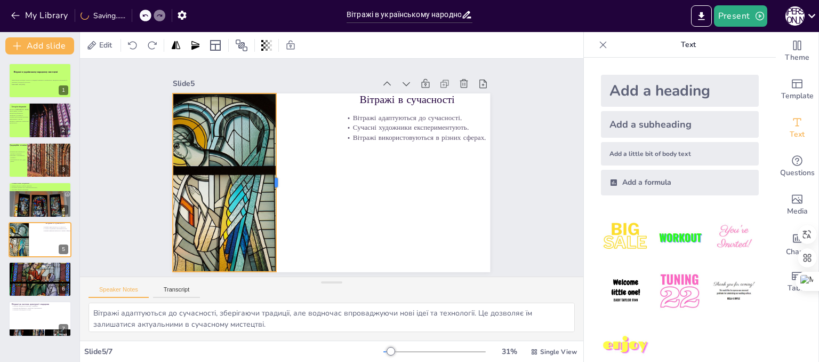
drag, startPoint x: 244, startPoint y: 180, endPoint x: 268, endPoint y: 186, distance: 24.7
click at [268, 186] on div "Вітражі в сучасності Вітражі адаптуються до сучасності. Сучасні художники експе…" at bounding box center [331, 182] width 317 height 179
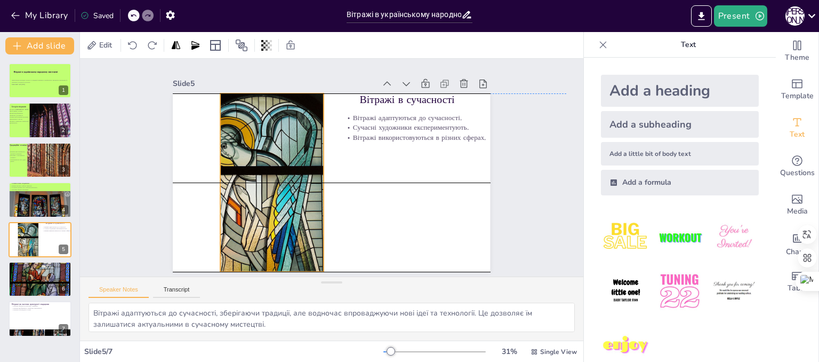
drag, startPoint x: 204, startPoint y: 194, endPoint x: 252, endPoint y: 193, distance: 47.5
click at [267, 193] on div at bounding box center [373, 109] width 213 height 218
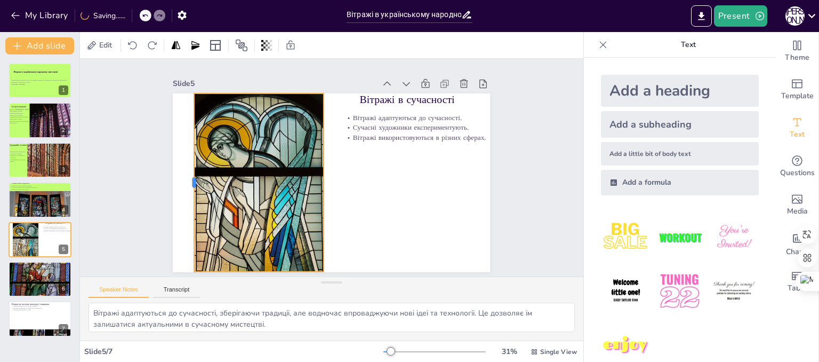
drag, startPoint x: 211, startPoint y: 178, endPoint x: 185, endPoint y: 178, distance: 26.1
click at [185, 118] on div at bounding box center [236, 62] width 149 height 112
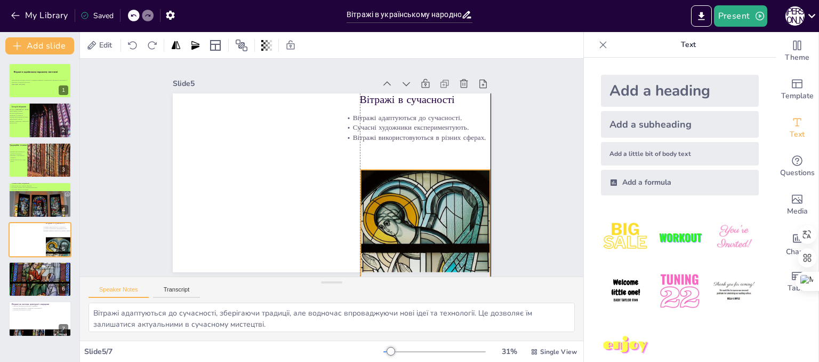
drag, startPoint x: 275, startPoint y: 186, endPoint x: 444, endPoint y: 262, distance: 185.5
click at [302, 166] on div at bounding box center [238, 73] width 130 height 183
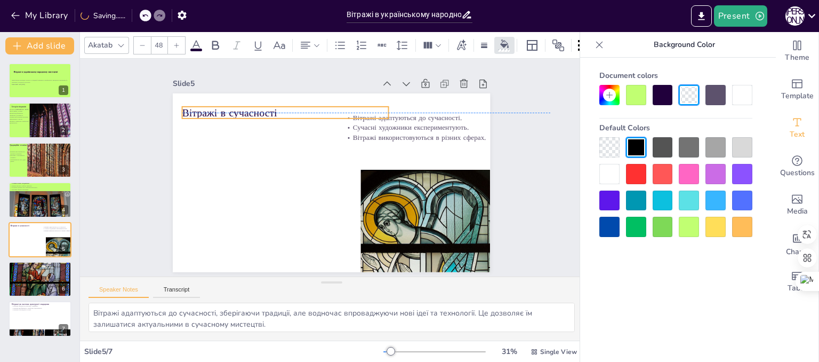
drag, startPoint x: 422, startPoint y: 98, endPoint x: 245, endPoint y: 108, distance: 177.9
click at [347, 108] on p "Вітражі в сучасності" at bounding box center [376, 111] width 58 height 205
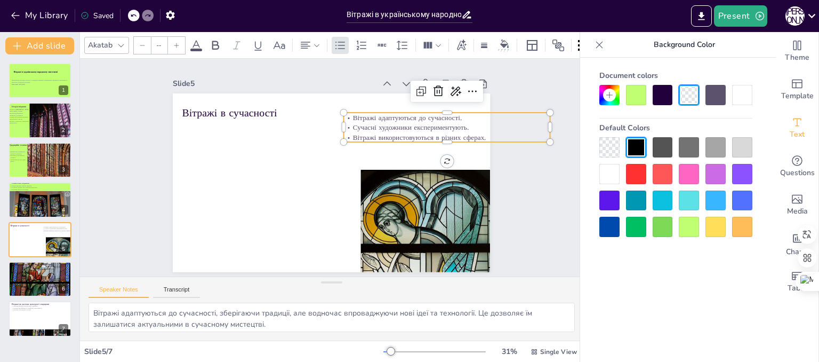
type input "32"
click at [390, 176] on p "Вітражі використовуються в різних сферах." at bounding box center [373, 279] width 31 height 206
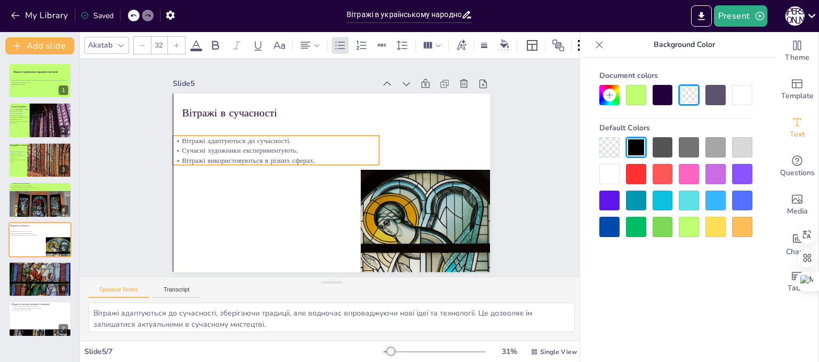
drag, startPoint x: 444, startPoint y: 131, endPoint x: 276, endPoint y: 154, distance: 169.0
click at [285, 154] on p "Вітражі використовуються в різних сферах." at bounding box center [388, 169] width 206 height 31
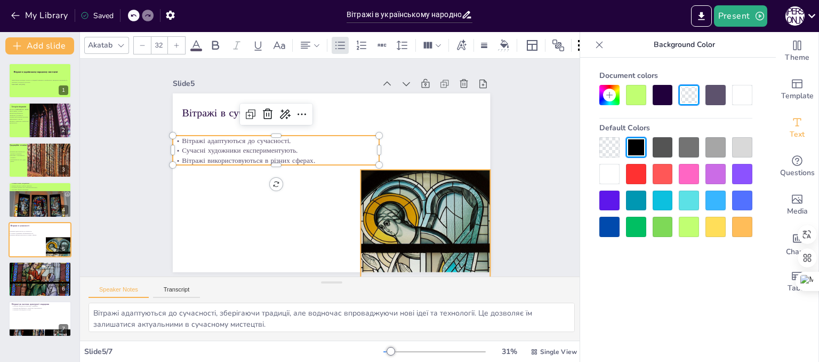
click at [361, 157] on div at bounding box center [271, 49] width 180 height 214
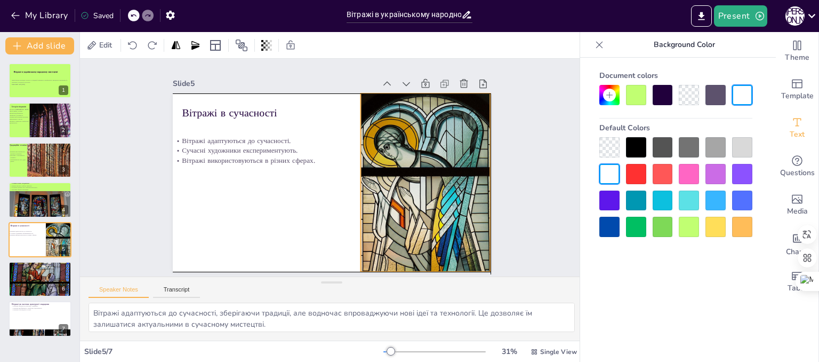
drag, startPoint x: 438, startPoint y: 219, endPoint x: 436, endPoint y: 145, distance: 73.6
click at [426, 145] on div at bounding box center [319, 73] width 214 height 180
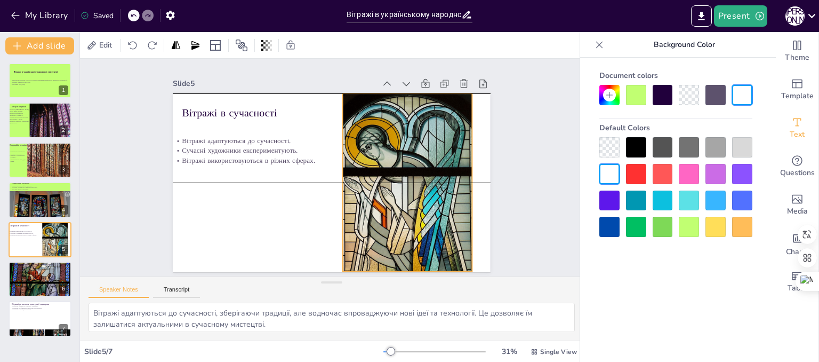
drag, startPoint x: 416, startPoint y: 185, endPoint x: 398, endPoint y: 182, distance: 18.3
click at [398, 182] on div at bounding box center [376, 230] width 219 height 223
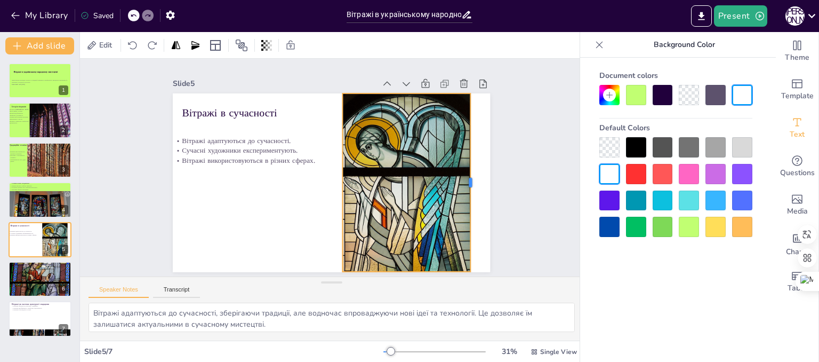
click at [421, 298] on div at bounding box center [332, 311] width 179 height 27
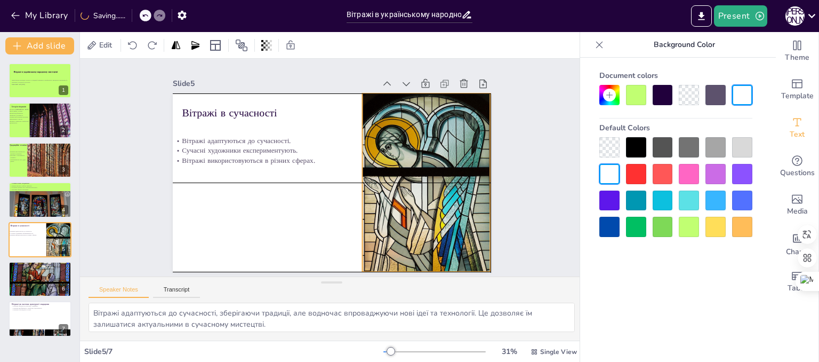
drag, startPoint x: 411, startPoint y: 188, endPoint x: 431, endPoint y: 189, distance: 19.8
click at [431, 189] on div at bounding box center [421, 204] width 165 height 206
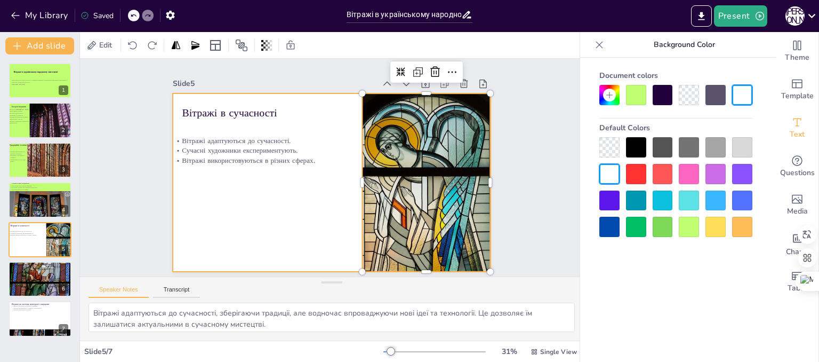
click at [298, 224] on div at bounding box center [317, 169] width 211 height 334
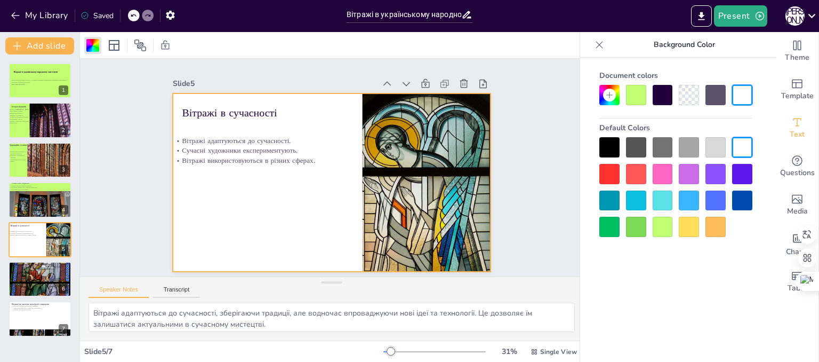
click at [664, 235] on div at bounding box center [663, 227] width 20 height 20
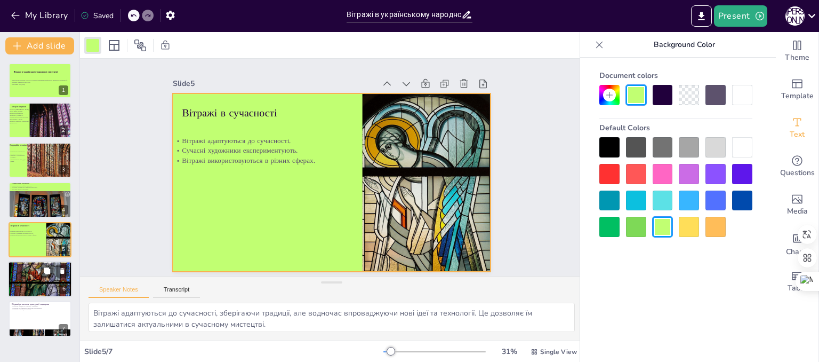
click at [17, 271] on div at bounding box center [40, 278] width 64 height 37
type textarea "Вітражі в церквах створюють атмосферу святості, що допомагає вірянам зосередити…"
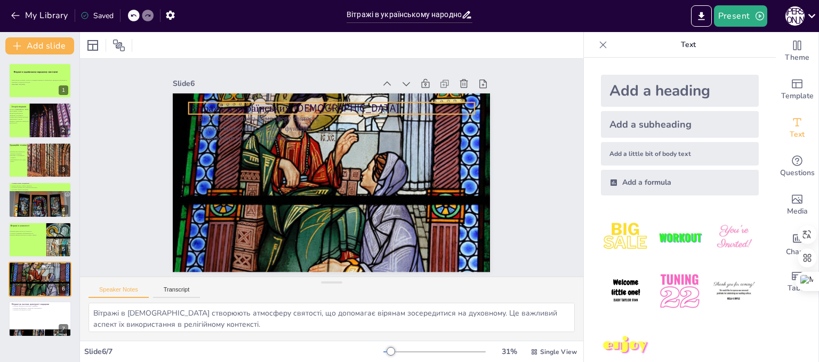
click at [290, 102] on p "Вітражі в українських церквах" at bounding box center [280, 197] width 156 height 255
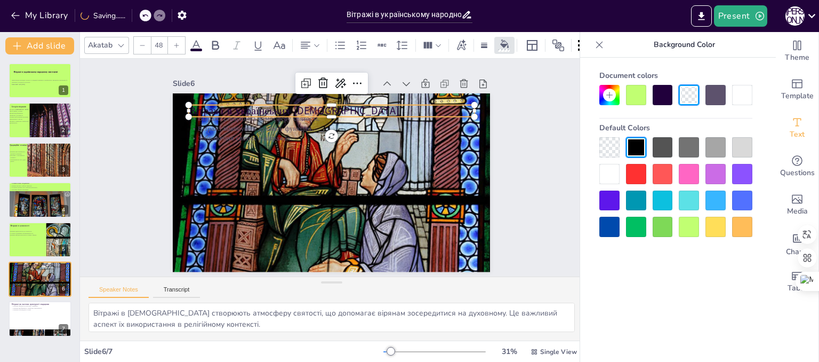
click at [687, 230] on div at bounding box center [689, 227] width 20 height 20
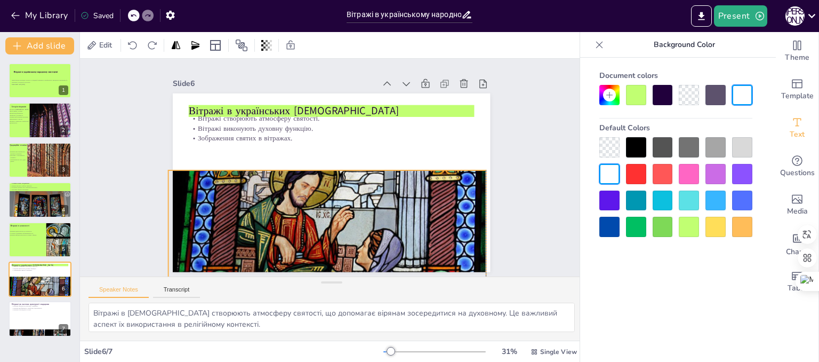
drag, startPoint x: 417, startPoint y: 174, endPoint x: 410, endPoint y: 251, distance: 77.1
click at [383, 251] on div at bounding box center [246, 134] width 274 height 359
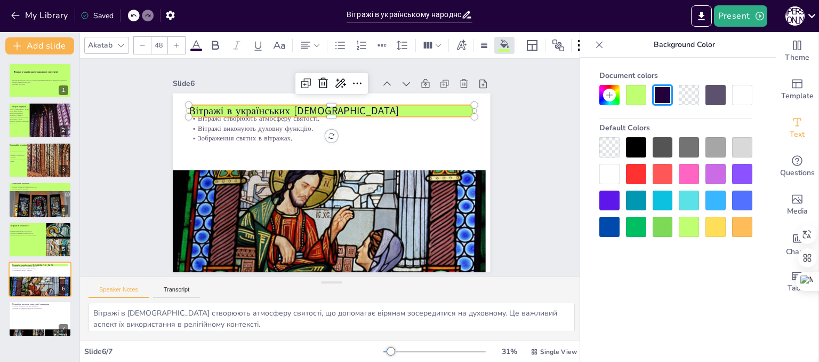
click at [340, 186] on p "Вітражі в українських церквах" at bounding box center [320, 223] width 283 height 74
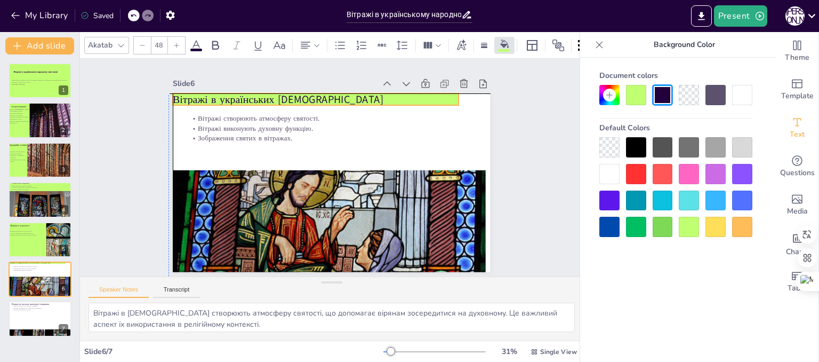
drag, startPoint x: 340, startPoint y: 106, endPoint x: 321, endPoint y: 97, distance: 21.5
click at [321, 157] on p "Вітражі в українських церквах" at bounding box center [311, 235] width 255 height 156
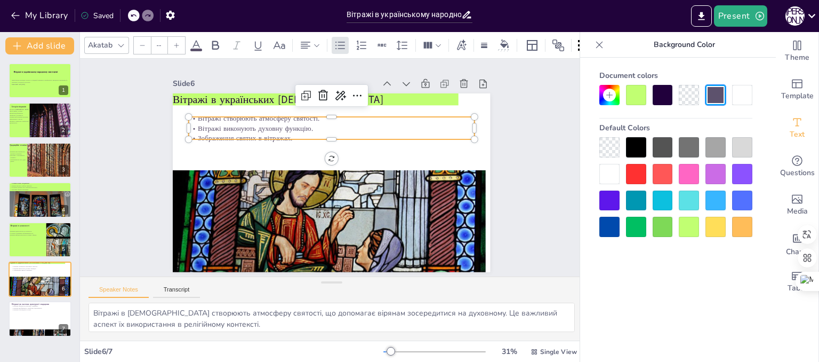
type input "32"
click at [305, 124] on p "Вітражі виконують духовну функцію." at bounding box center [367, 151] width 125 height 265
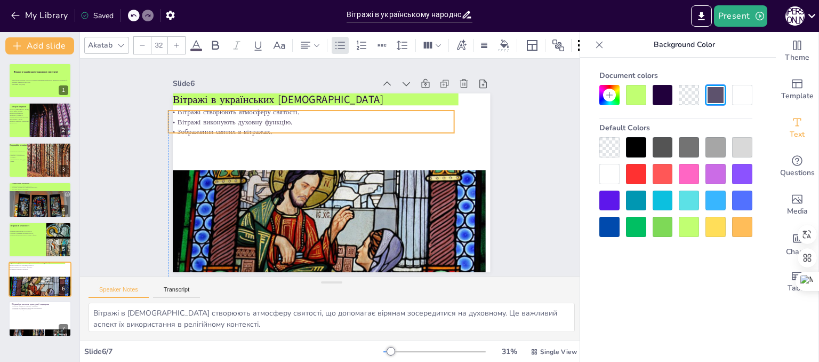
drag, startPoint x: 298, startPoint y: 124, endPoint x: 275, endPoint y: 118, distance: 23.8
click at [275, 118] on p "Вітражі виконують духовну функцію." at bounding box center [347, 119] width 219 height 198
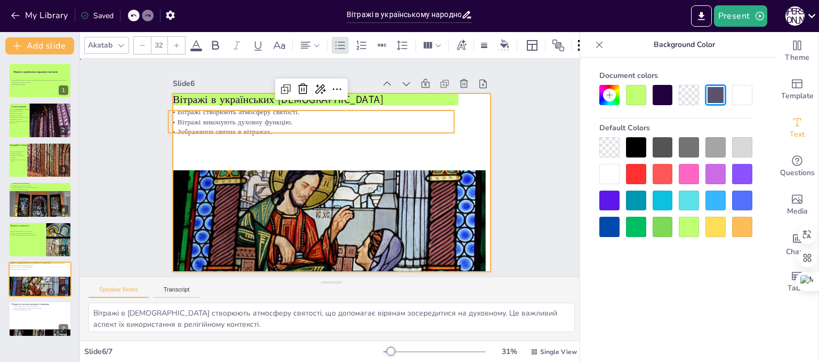
click at [339, 157] on div at bounding box center [327, 181] width 357 height 268
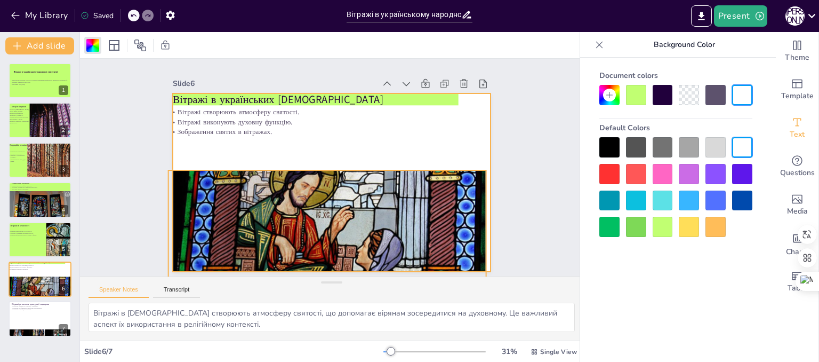
click at [330, 179] on div at bounding box center [240, 181] width 247 height 349
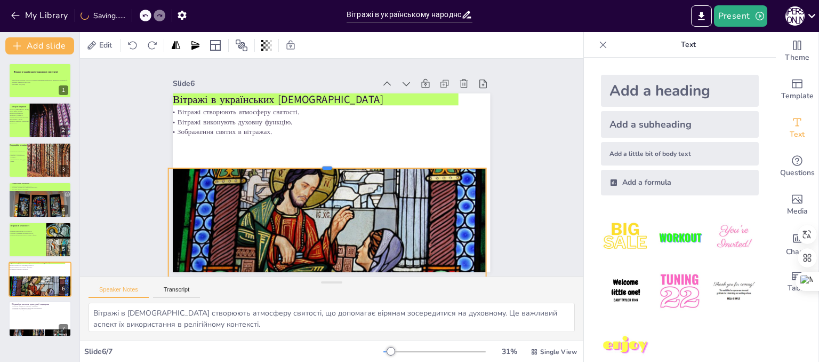
click at [318, 163] on div at bounding box center [337, 165] width 166 height 279
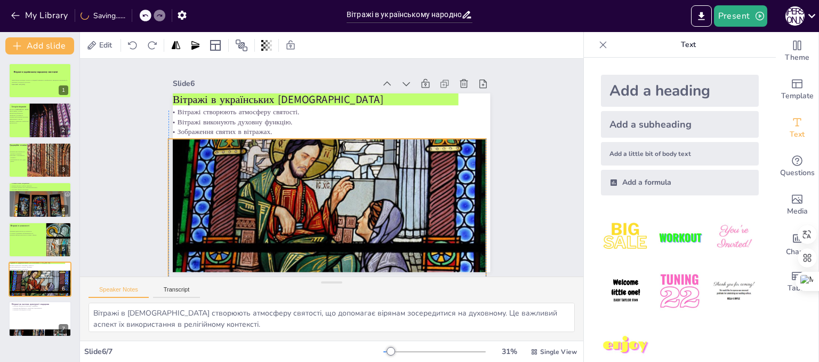
drag, startPoint x: 330, startPoint y: 213, endPoint x: 326, endPoint y: 183, distance: 29.6
click at [326, 183] on div at bounding box center [292, 215] width 366 height 337
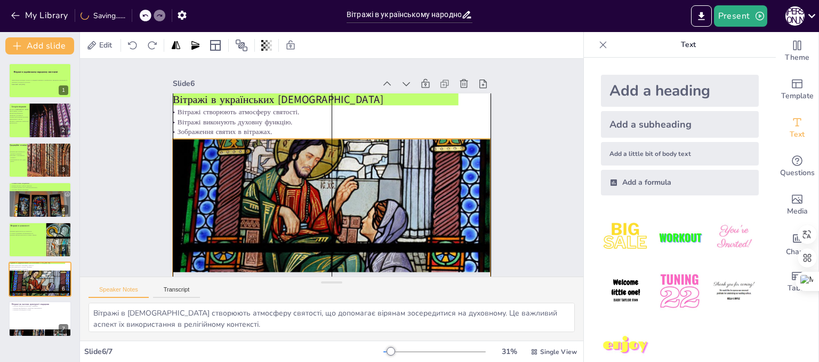
drag, startPoint x: 421, startPoint y: 220, endPoint x: 428, endPoint y: 220, distance: 6.9
click at [428, 220] on div at bounding box center [306, 224] width 365 height 298
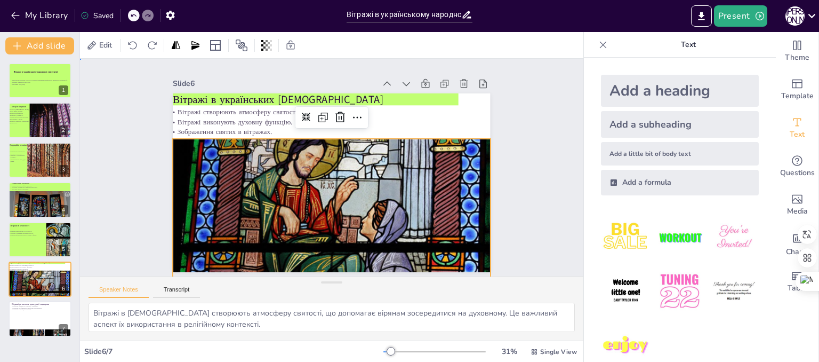
click at [537, 171] on div "Slide 1 Вітражі в українському народному мистецтві Презентація розглядає історі…" at bounding box center [332, 167] width 520 height 499
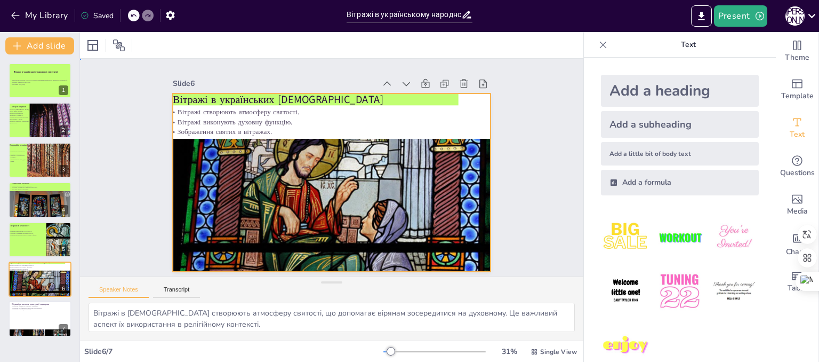
click at [467, 112] on div at bounding box center [319, 160] width 314 height 364
click at [93, 47] on div at bounding box center [92, 45] width 13 height 13
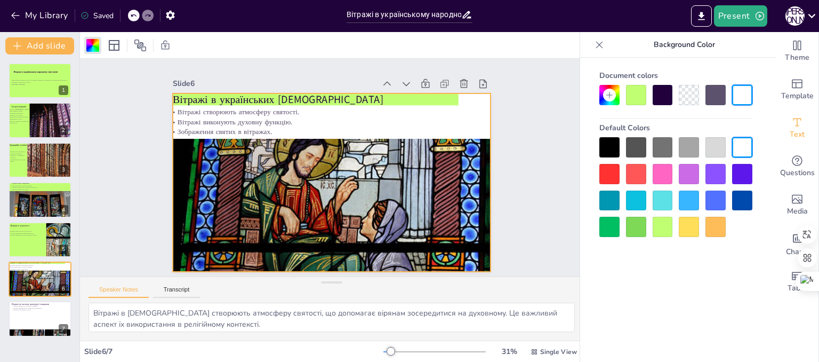
click at [667, 227] on div at bounding box center [663, 227] width 20 height 20
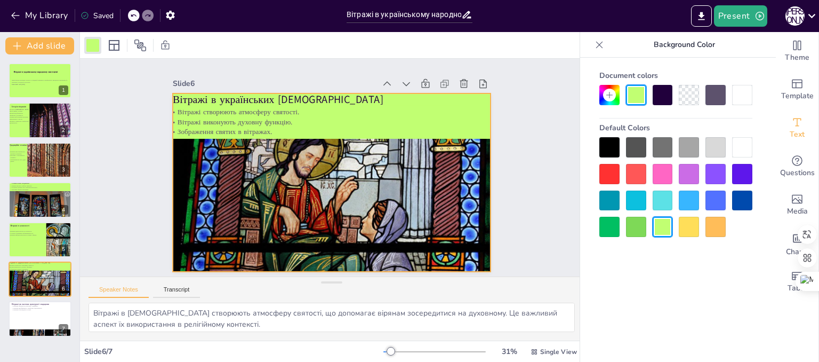
scroll to position [20, 0]
click at [340, 124] on p "Зображення святих в вітражах." at bounding box center [322, 208] width 219 height 198
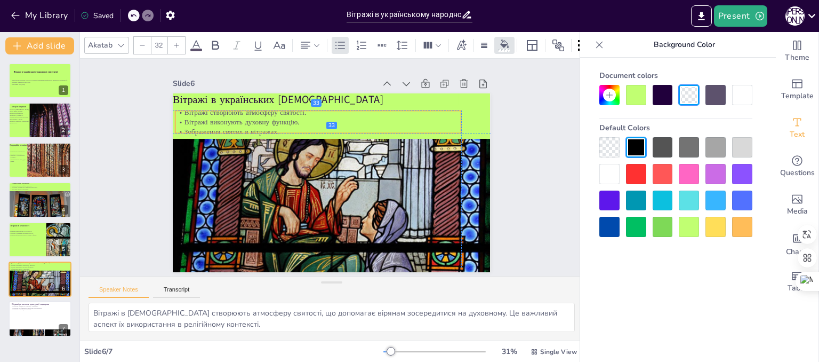
click at [253, 138] on p "Вітражі виконують духовну функцію." at bounding box center [320, 213] width 252 height 151
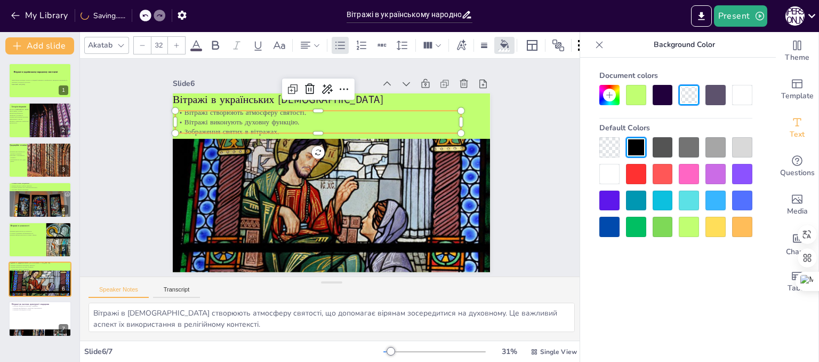
click at [174, 155] on div "Slide 1 Вітражі в українському народному мистецтві Презентація розглядає історі…" at bounding box center [331, 167] width 315 height 423
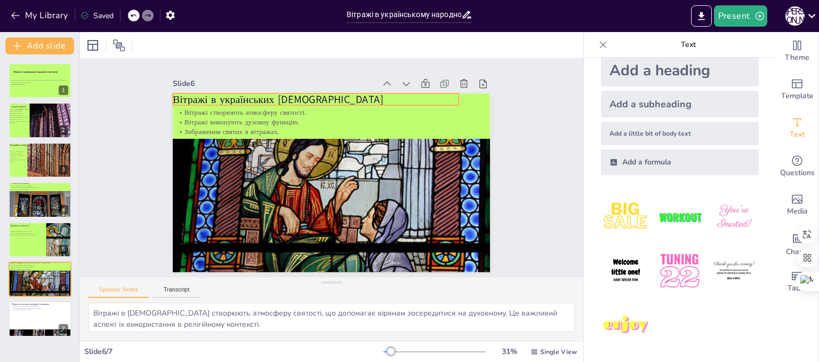
click at [241, 158] on p "Вітражі в українських церквах" at bounding box center [374, 223] width 267 height 130
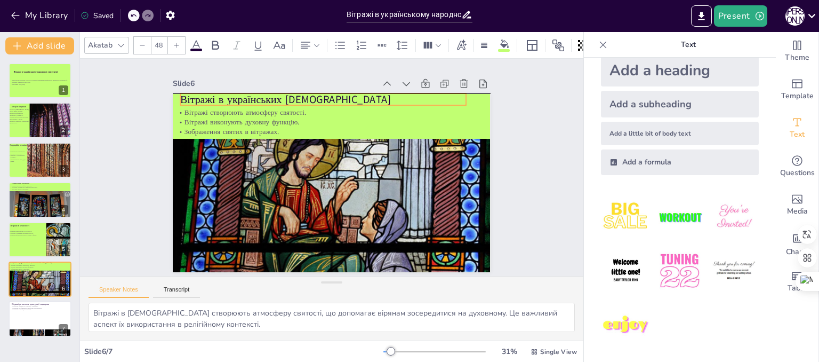
drag, startPoint x: 239, startPoint y: 94, endPoint x: 246, endPoint y: 95, distance: 7.5
click at [326, 95] on p "Вітражі в українських церквах" at bounding box center [391, 131] width 130 height 267
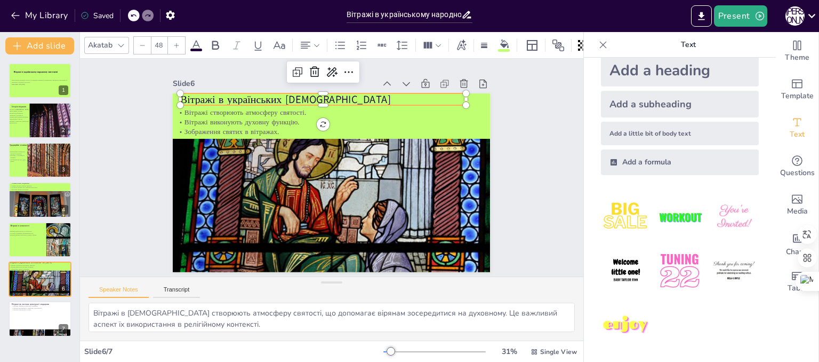
click at [127, 126] on div "Slide 1 Вітражі в українському народному мистецтві Презентація розглядає історі…" at bounding box center [331, 168] width 535 height 472
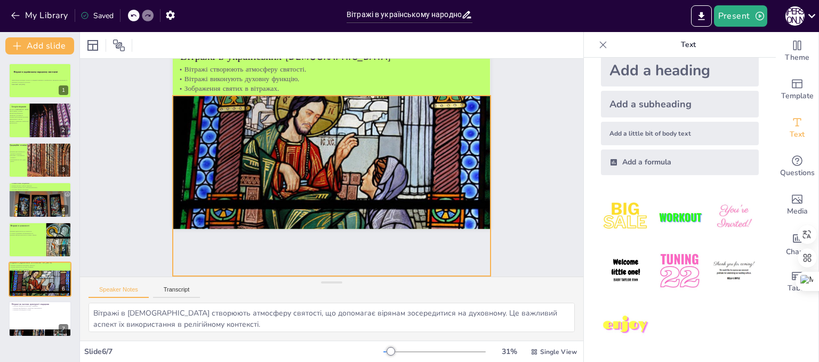
scroll to position [0, 0]
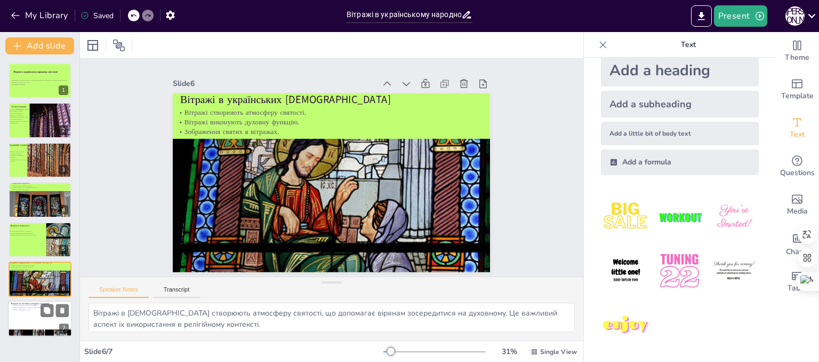
click at [31, 313] on div at bounding box center [40, 319] width 64 height 36
type textarea "Вітражі є важливою частиною культурної спадщини, оскільки вони зберігають тради…"
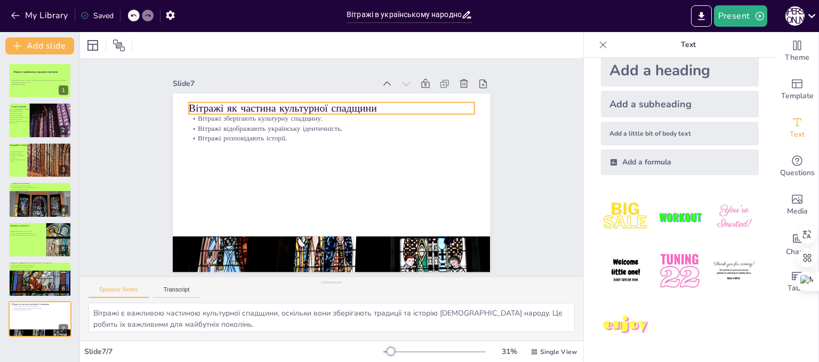
click at [299, 103] on p "Вітражі як частина культурної спадщини" at bounding box center [376, 128] width 202 height 222
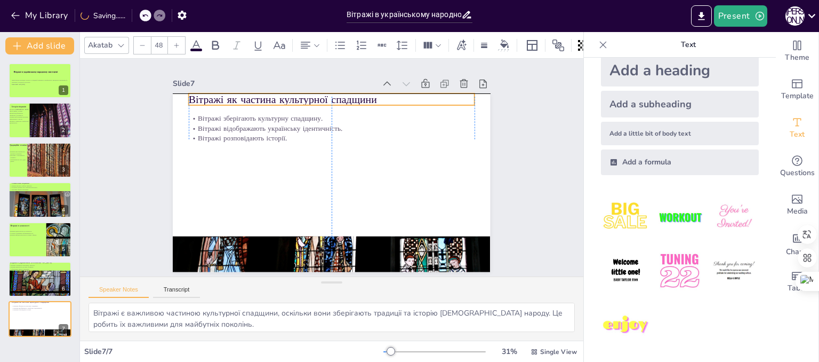
drag, startPoint x: 299, startPoint y: 103, endPoint x: 297, endPoint y: 98, distance: 5.7
click at [297, 98] on p "Вітражі як частина культурної спадщини" at bounding box center [353, 102] width 276 height 102
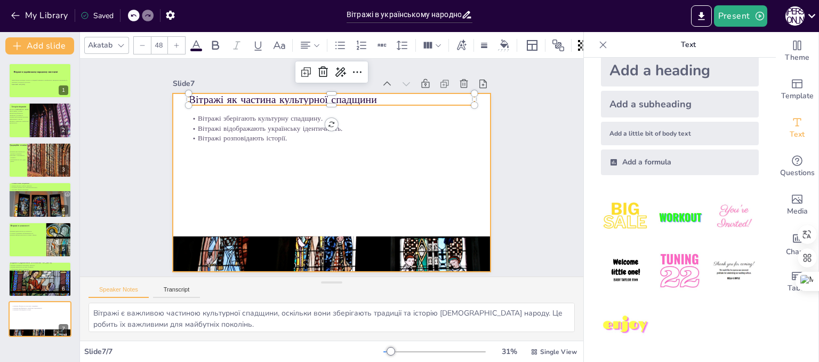
click at [329, 165] on div at bounding box center [320, 157] width 345 height 355
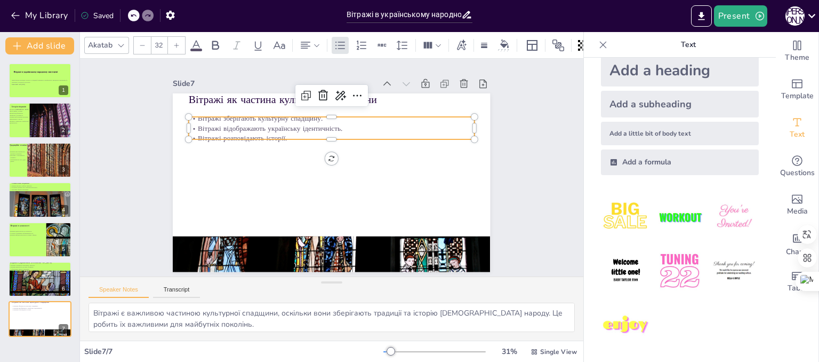
click at [276, 135] on div "Вітражі як частина культурної спадщини Вітражі зберігають культурну спадщину. В…" at bounding box center [327, 153] width 357 height 268
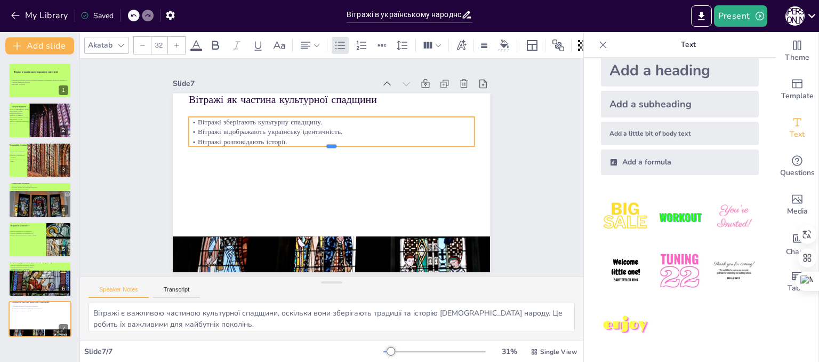
drag, startPoint x: 276, startPoint y: 135, endPoint x: 276, endPoint y: 99, distance: 36.8
click at [276, 99] on div "Вітражі як частина культурної спадщини Вітражі зберігають культурну спадщину. В…" at bounding box center [318, 175] width 313 height 364
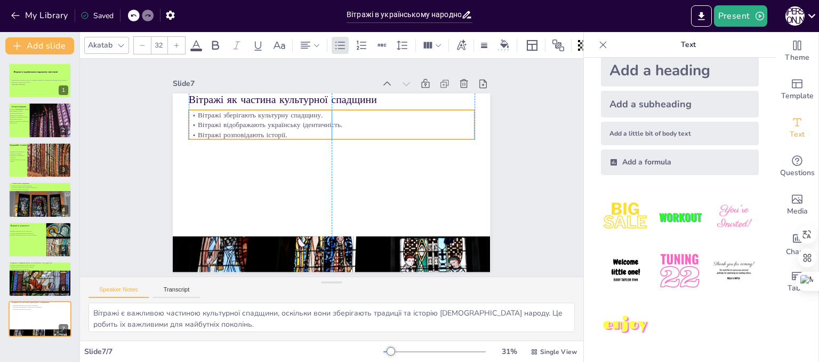
drag, startPoint x: 269, startPoint y: 129, endPoint x: 269, endPoint y: 122, distance: 6.9
click at [308, 122] on p "Вітражі відображають українську ідентичність." at bounding box center [370, 150] width 125 height 265
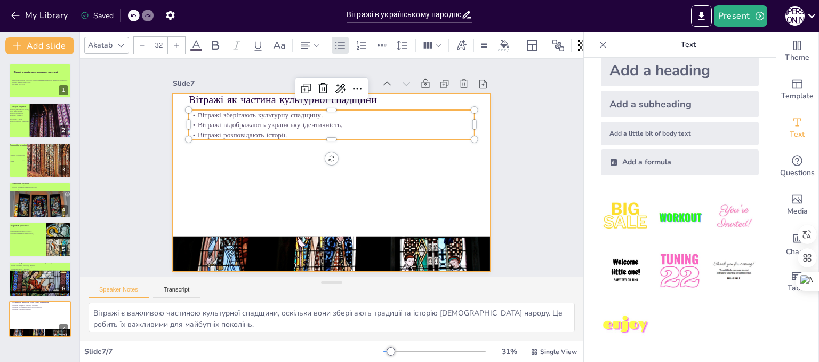
click at [265, 162] on div at bounding box center [319, 159] width 331 height 362
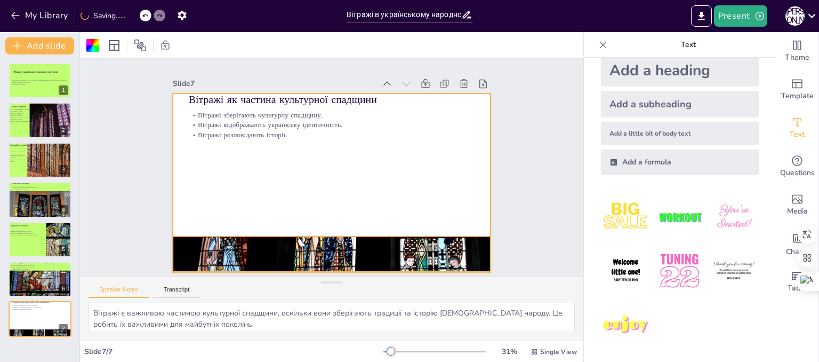
click at [330, 254] on div at bounding box center [261, 218] width 348 height 374
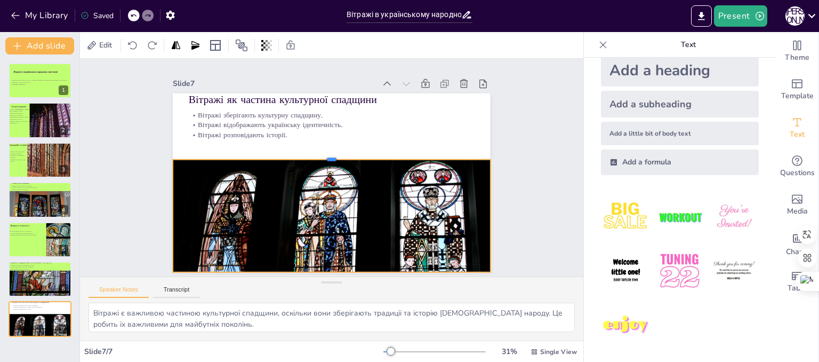
drag, startPoint x: 326, startPoint y: 230, endPoint x: 330, endPoint y: 154, distance: 76.9
click at [330, 154] on div at bounding box center [336, 155] width 293 height 137
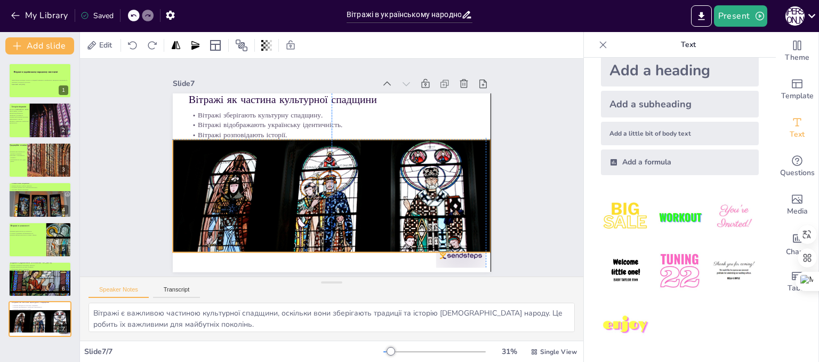
drag, startPoint x: 324, startPoint y: 252, endPoint x: 324, endPoint y: 231, distance: 21.3
click at [324, 231] on div at bounding box center [298, 225] width 375 height 332
drag, startPoint x: 452, startPoint y: 259, endPoint x: 456, endPoint y: 308, distance: 49.7
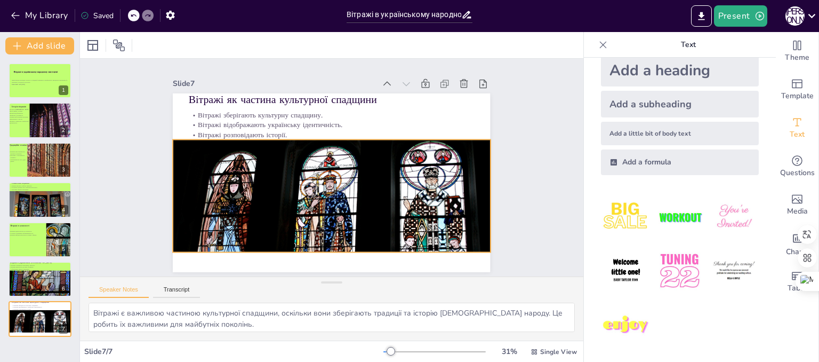
click at [347, 236] on div at bounding box center [304, 228] width 371 height 312
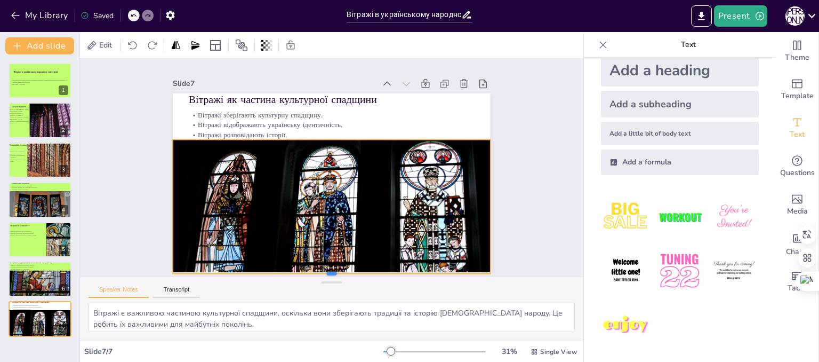
drag, startPoint x: 325, startPoint y: 248, endPoint x: 325, endPoint y: 269, distance: 21.3
click at [325, 269] on div "Slide 1 Вітражі в українському народному мистецтві Презентація розглядає історі…" at bounding box center [332, 168] width 548 height 404
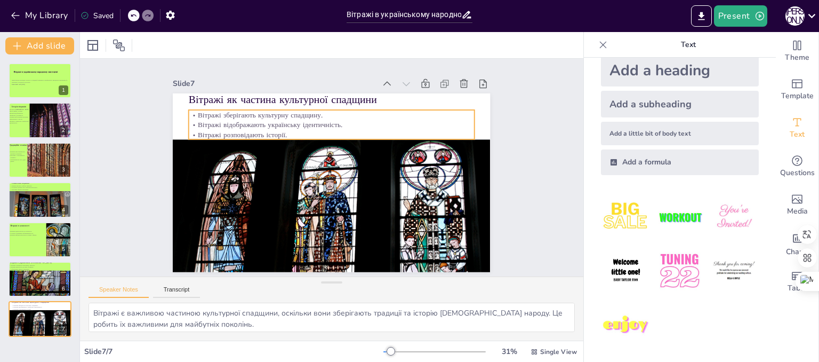
click at [419, 109] on p "Вітражі зберігають культурну спадщину." at bounding box center [379, 145] width 125 height 265
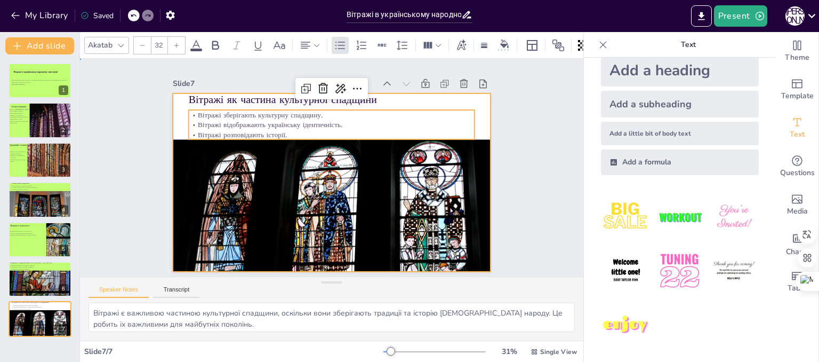
click at [478, 103] on div at bounding box center [319, 176] width 331 height 362
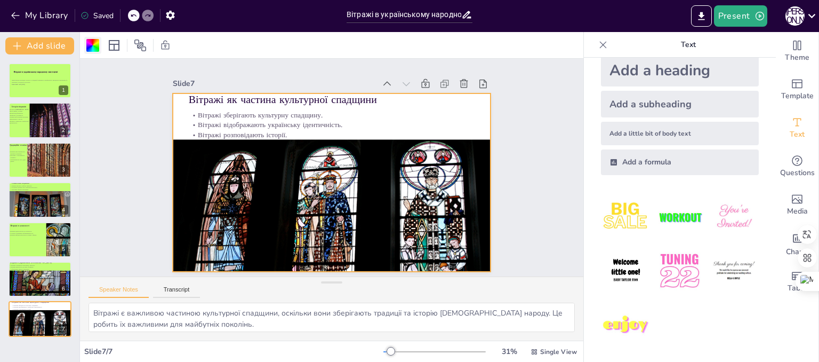
click at [93, 47] on div at bounding box center [92, 45] width 13 height 13
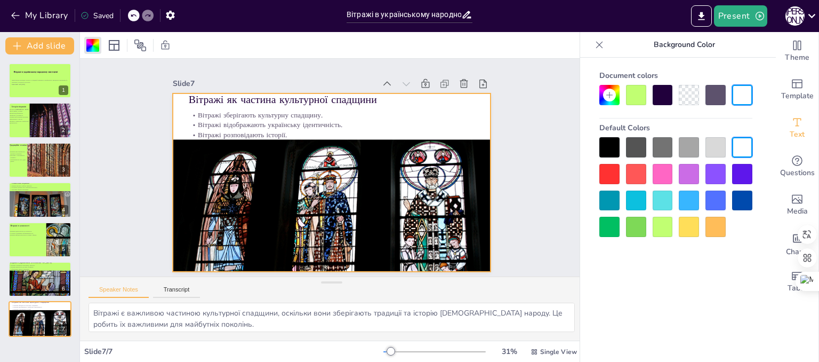
click at [655, 225] on div at bounding box center [663, 227] width 20 height 20
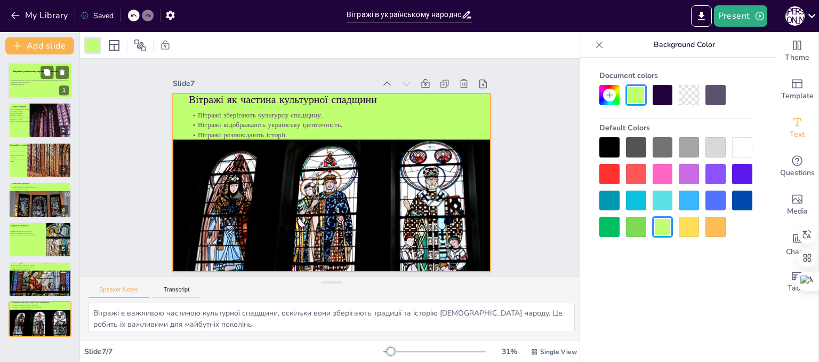
click at [34, 85] on div "Презентація розглядає історію та традиції вітражів в українському народному мис…" at bounding box center [40, 82] width 58 height 14
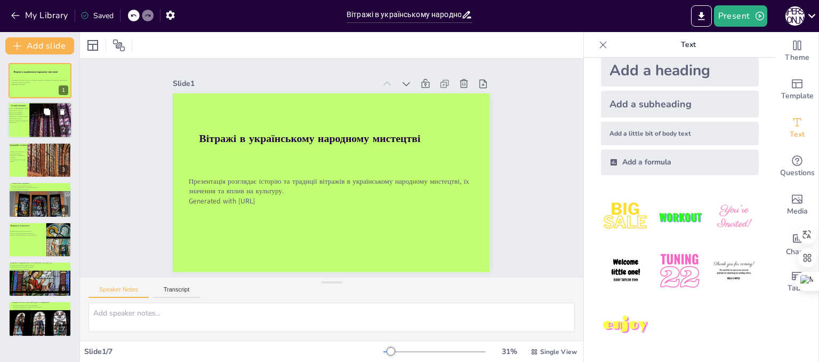
click at [44, 122] on div at bounding box center [43, 131] width 73 height 58
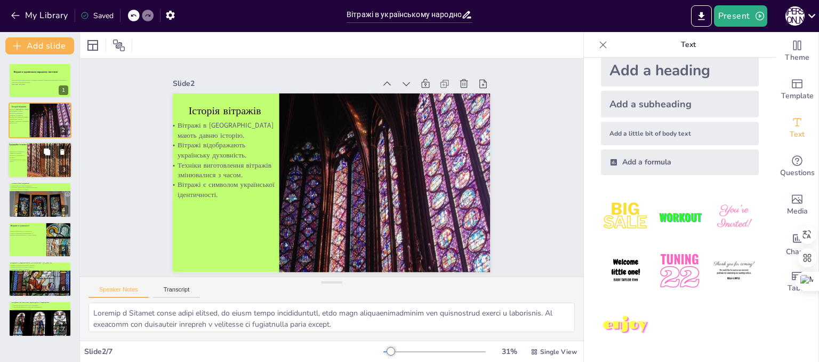
click at [50, 164] on div at bounding box center [59, 157] width 64 height 84
type textarea "Вітражі виготовляються різними техніками, що дозволяє художникам експериментува…"
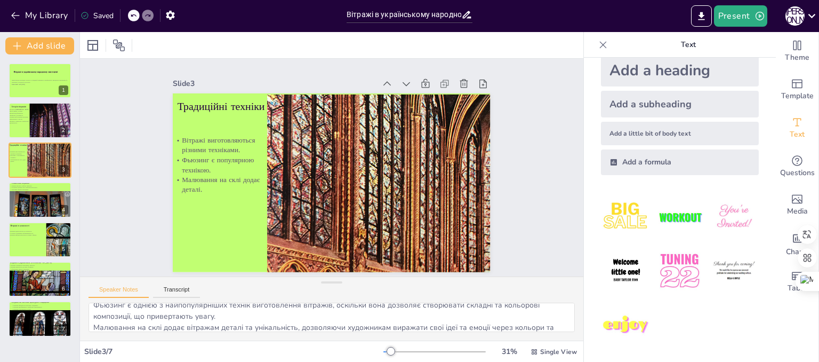
scroll to position [47, 0]
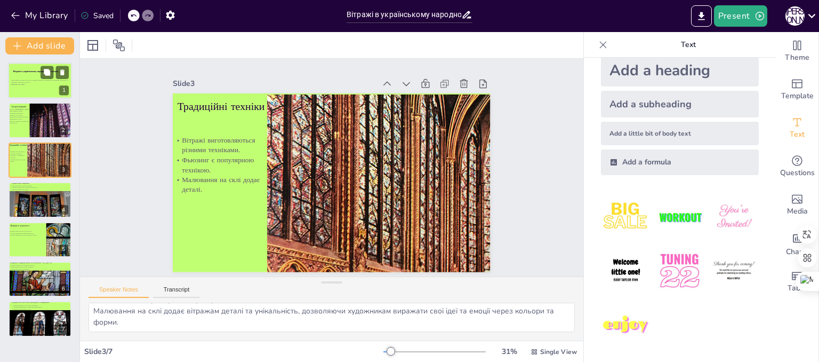
click at [41, 90] on div at bounding box center [40, 80] width 64 height 36
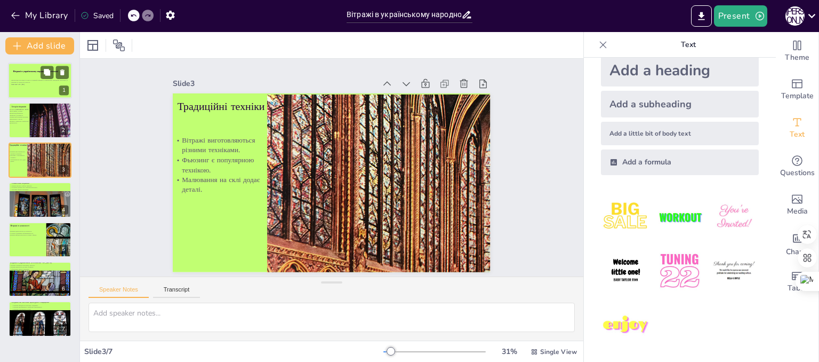
scroll to position [0, 0]
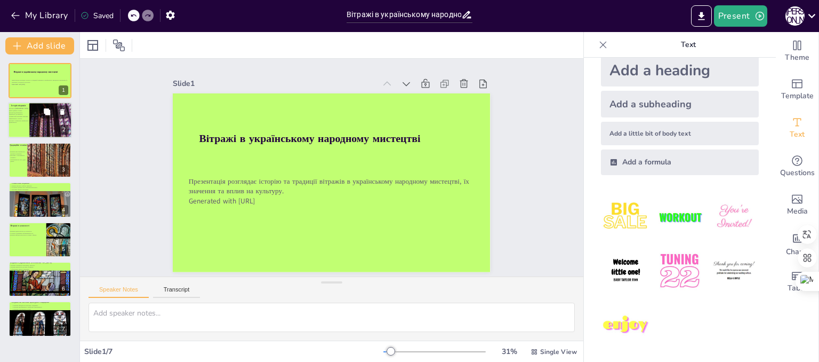
click at [42, 126] on div at bounding box center [43, 131] width 73 height 58
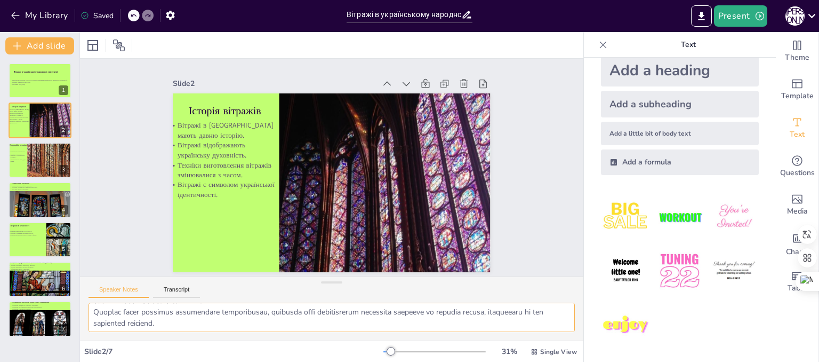
scroll to position [69, 0]
click at [41, 168] on div at bounding box center [59, 157] width 64 height 84
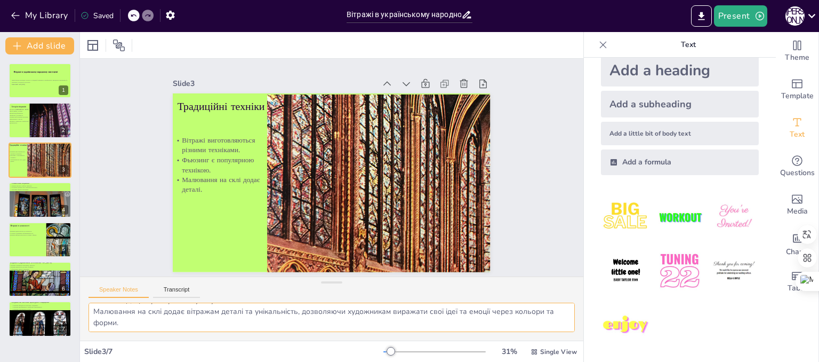
scroll to position [47, 0]
click at [31, 209] on div at bounding box center [40, 212] width 64 height 45
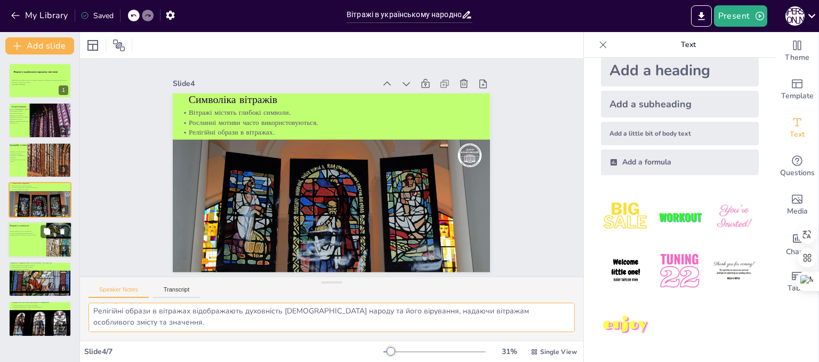
click at [34, 250] on div at bounding box center [40, 239] width 64 height 36
type textarea "Вітражі адаптуються до сучасності, зберігаючи традиції, але водночас впроваджую…"
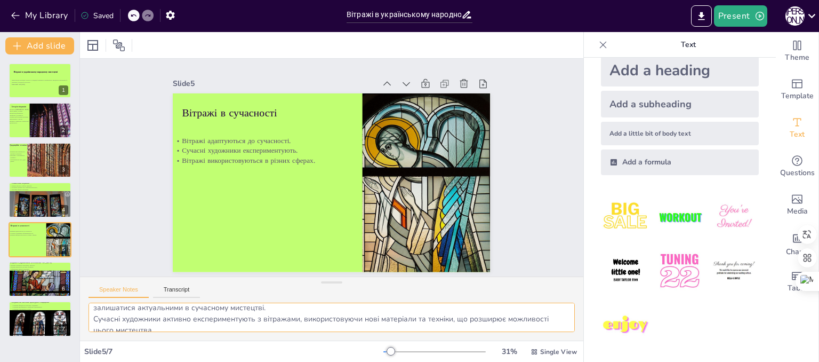
scroll to position [0, 0]
